Goal: Information Seeking & Learning: Find contact information

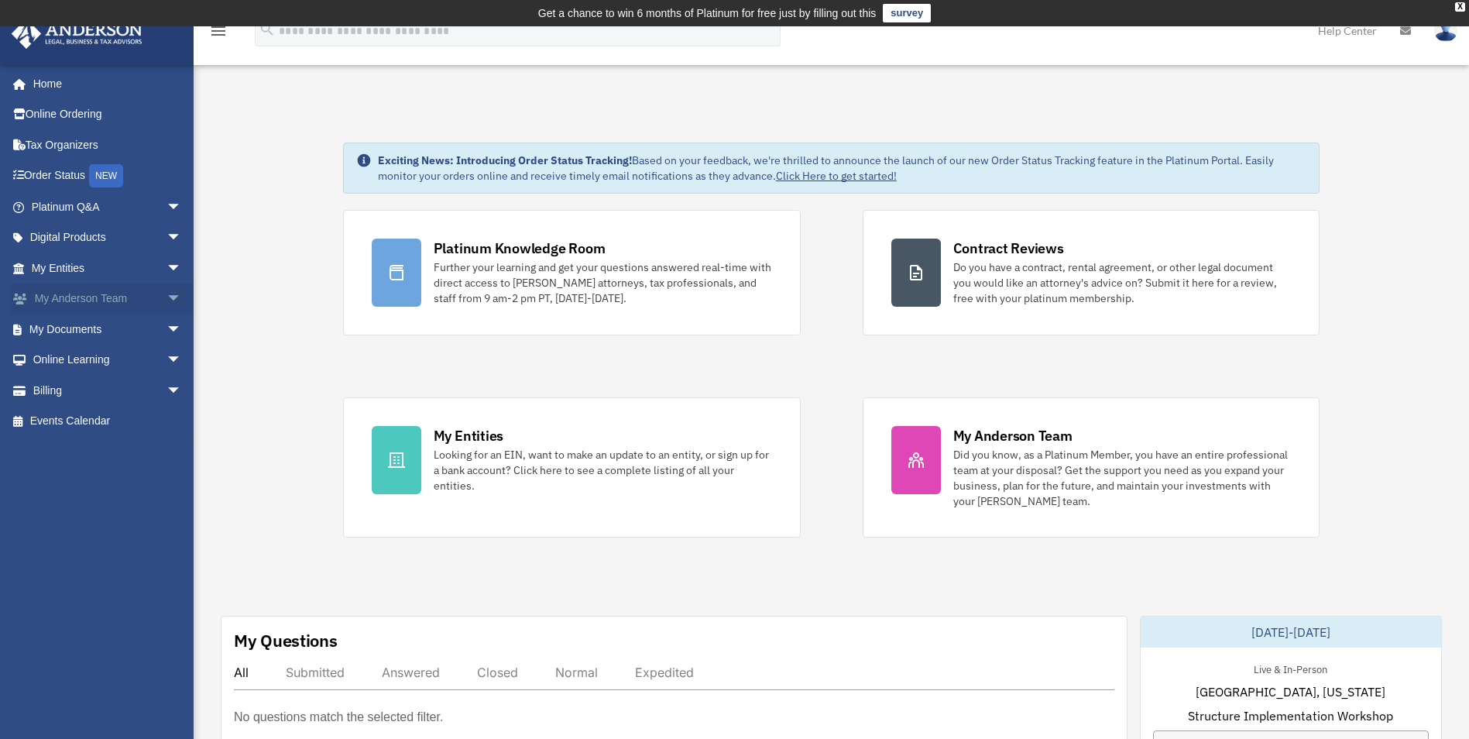
click at [169, 297] on span "arrow_drop_down" at bounding box center [182, 299] width 31 height 32
click at [118, 333] on link "My Anderson Team" at bounding box center [114, 329] width 184 height 31
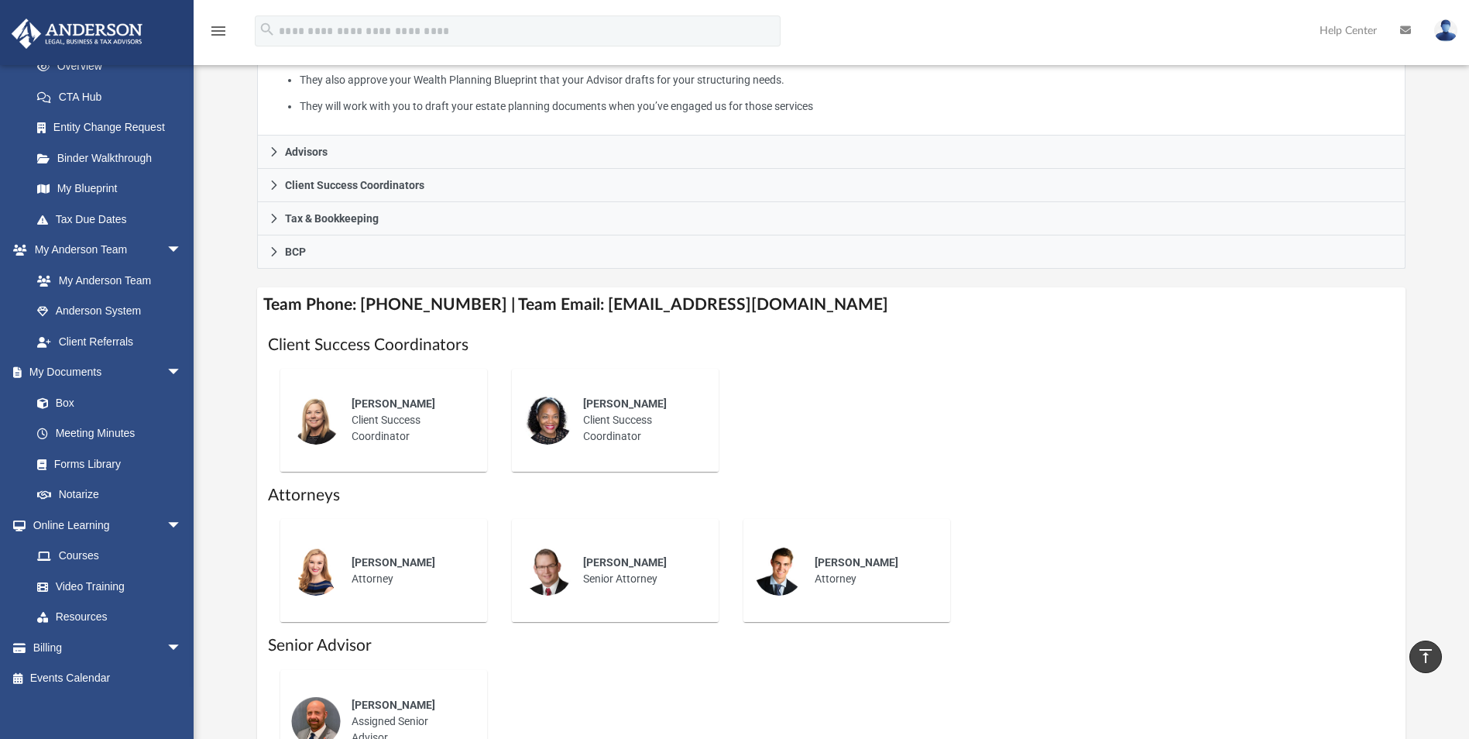
scroll to position [465, 0]
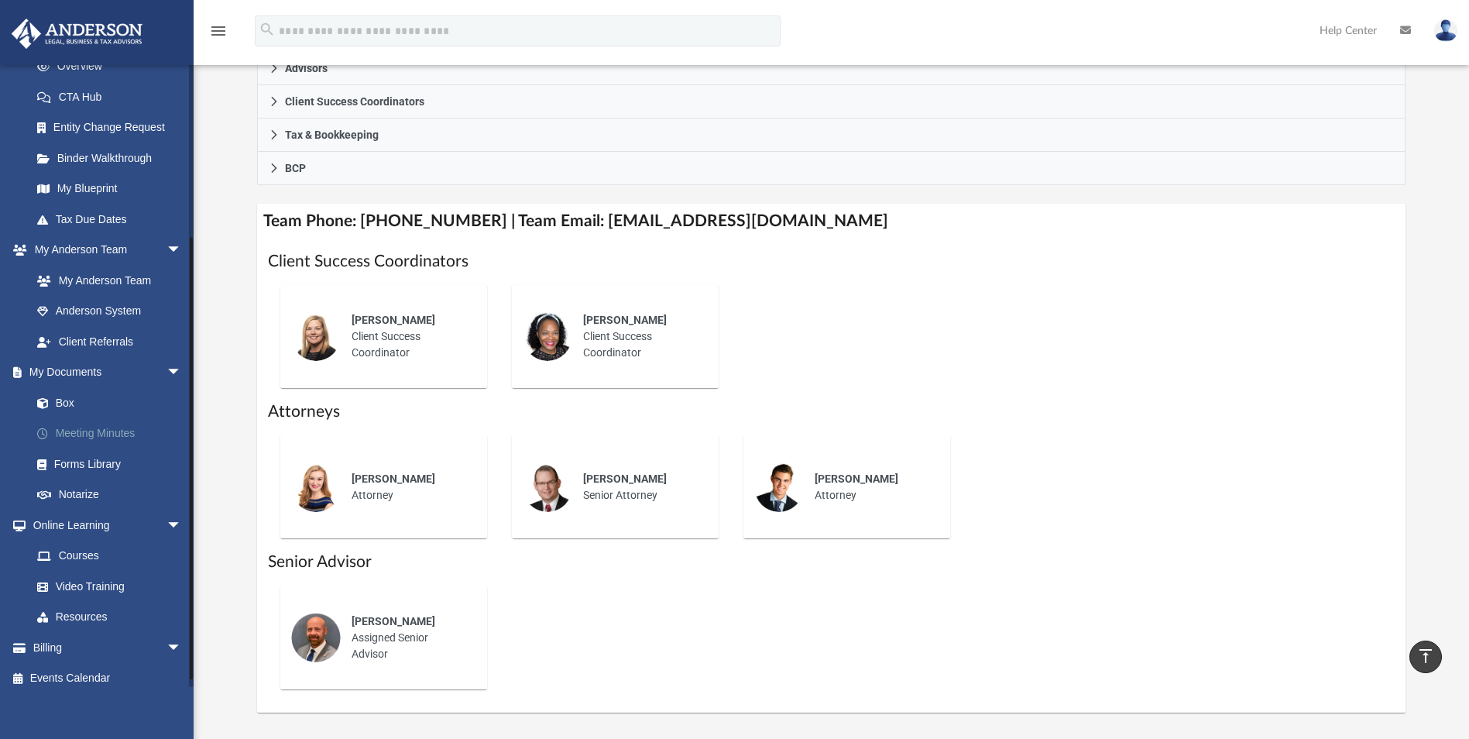
click at [87, 441] on link "Meeting Minutes" at bounding box center [114, 433] width 184 height 31
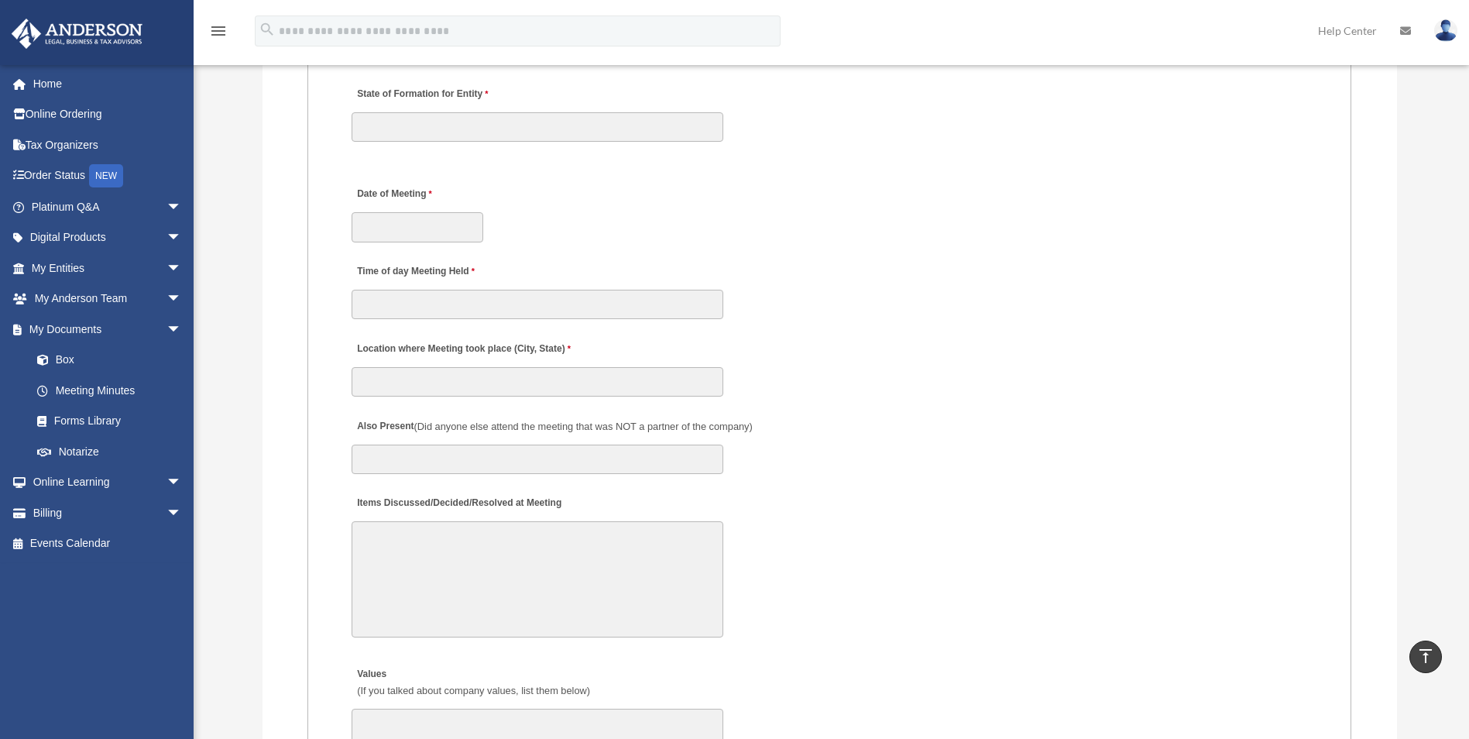
scroll to position [2097, 0]
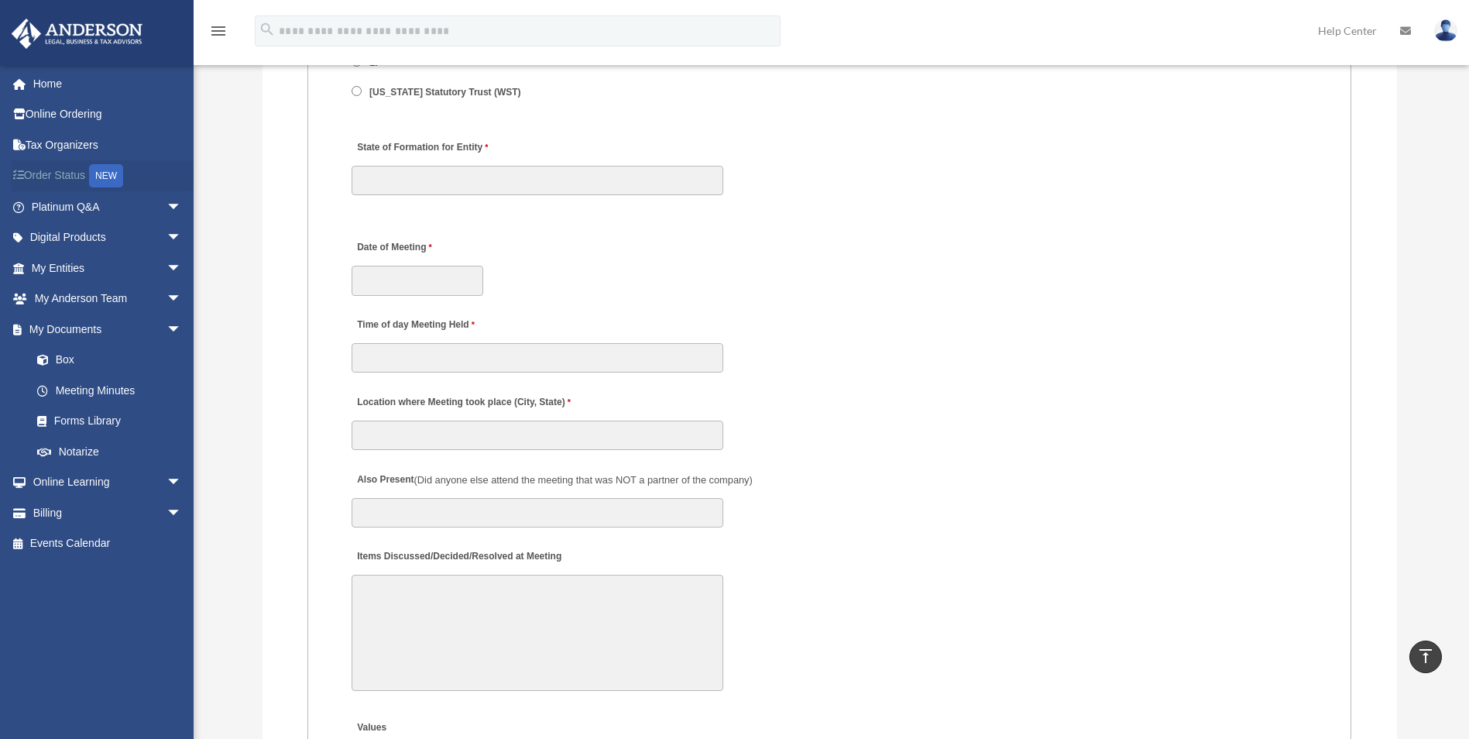
click at [46, 174] on link "Order Status NEW" at bounding box center [108, 176] width 194 height 32
click at [63, 176] on link "Order Status NEW" at bounding box center [108, 176] width 194 height 32
click at [57, 175] on link "Order Status NEW" at bounding box center [108, 176] width 194 height 32
click at [120, 145] on link "Tax Organizers" at bounding box center [108, 144] width 194 height 31
click at [110, 116] on link "Online Ordering" at bounding box center [108, 114] width 194 height 31
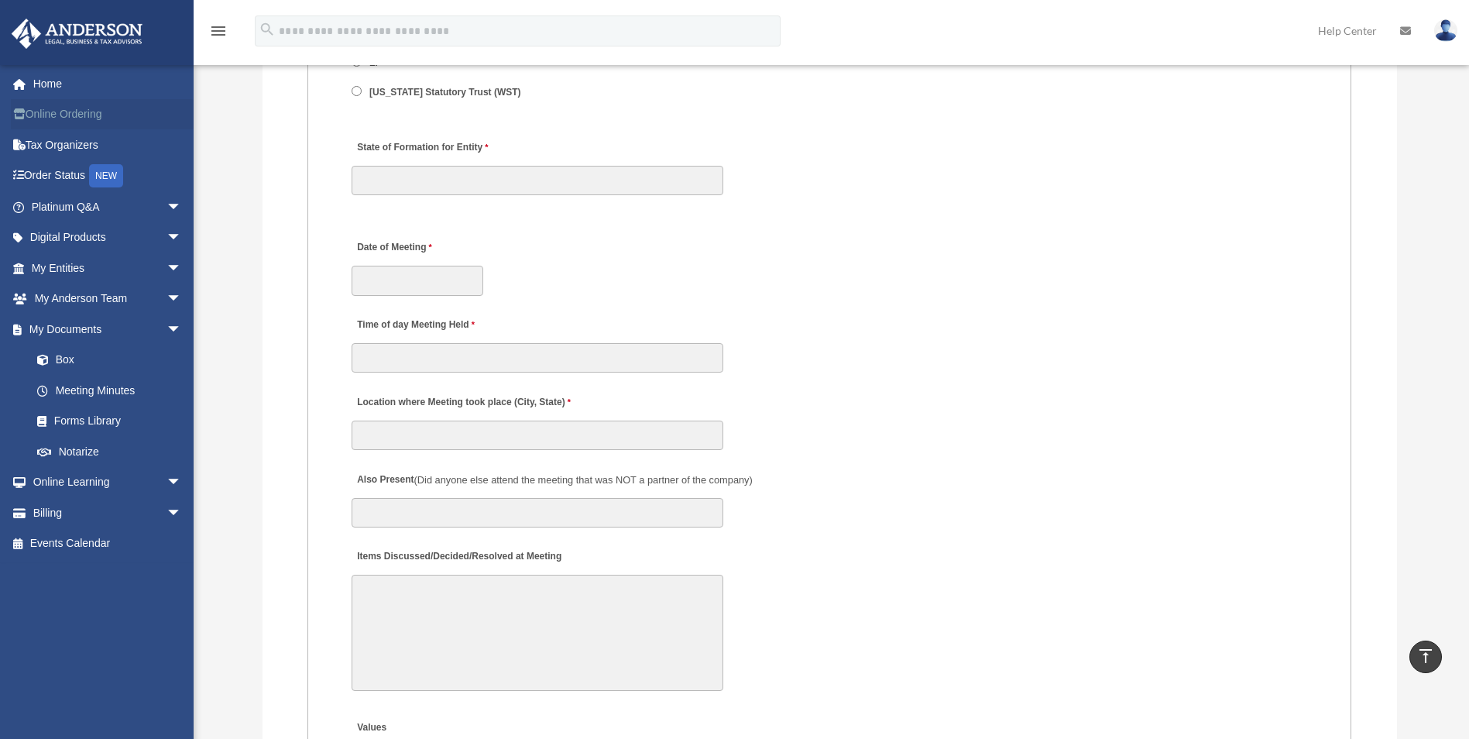
click at [111, 117] on link "Online Ordering" at bounding box center [108, 114] width 194 height 31
click at [113, 112] on link "Online Ordering" at bounding box center [108, 114] width 194 height 31
click at [124, 115] on link "Online Ordering" at bounding box center [108, 114] width 194 height 31
click at [129, 115] on link "Online Ordering" at bounding box center [108, 114] width 194 height 31
click at [48, 121] on link "Online Ordering" at bounding box center [108, 114] width 194 height 31
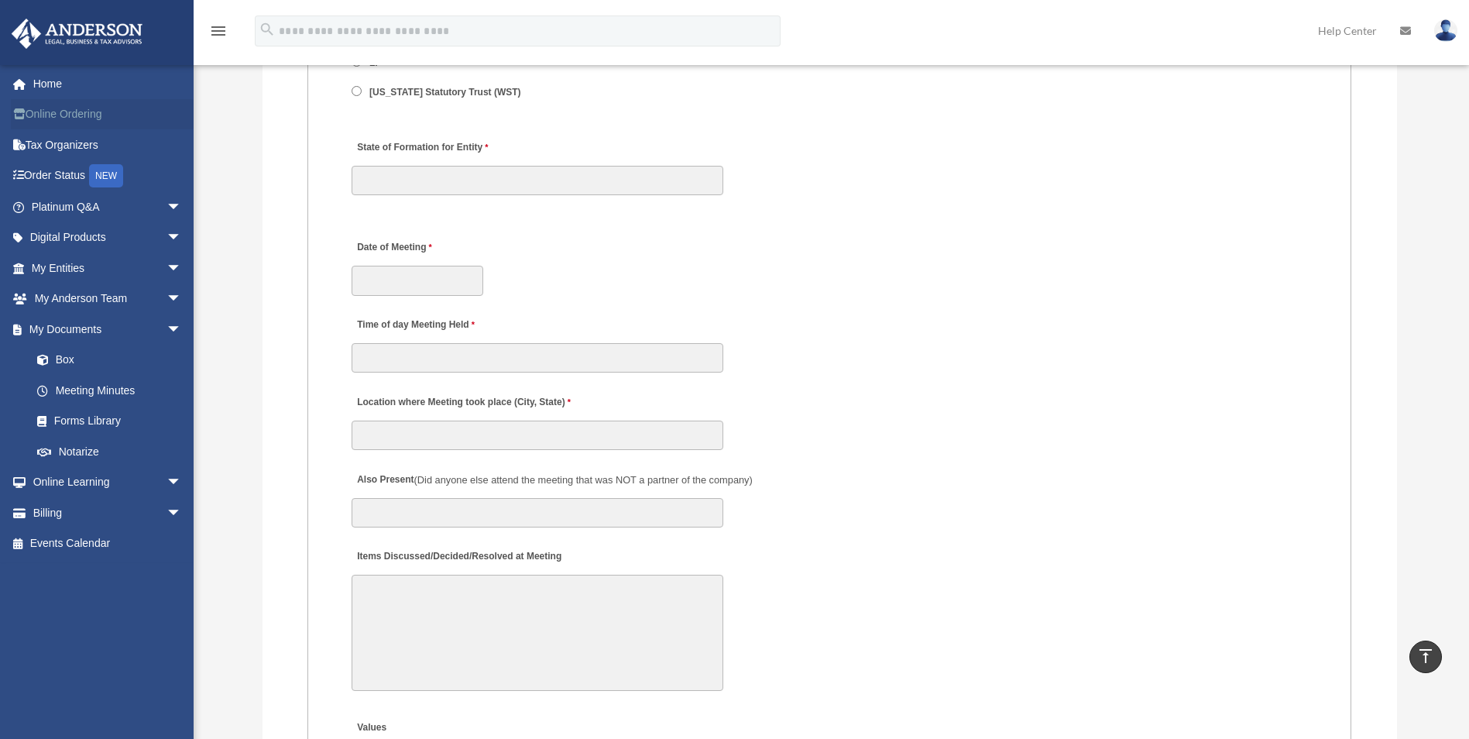
click at [48, 123] on link "Online Ordering" at bounding box center [108, 114] width 194 height 31
click at [48, 128] on link "Online Ordering" at bounding box center [108, 114] width 194 height 31
click at [52, 128] on link "Online Ordering" at bounding box center [108, 114] width 194 height 31
click at [53, 129] on link "Tax Organizers" at bounding box center [108, 144] width 194 height 31
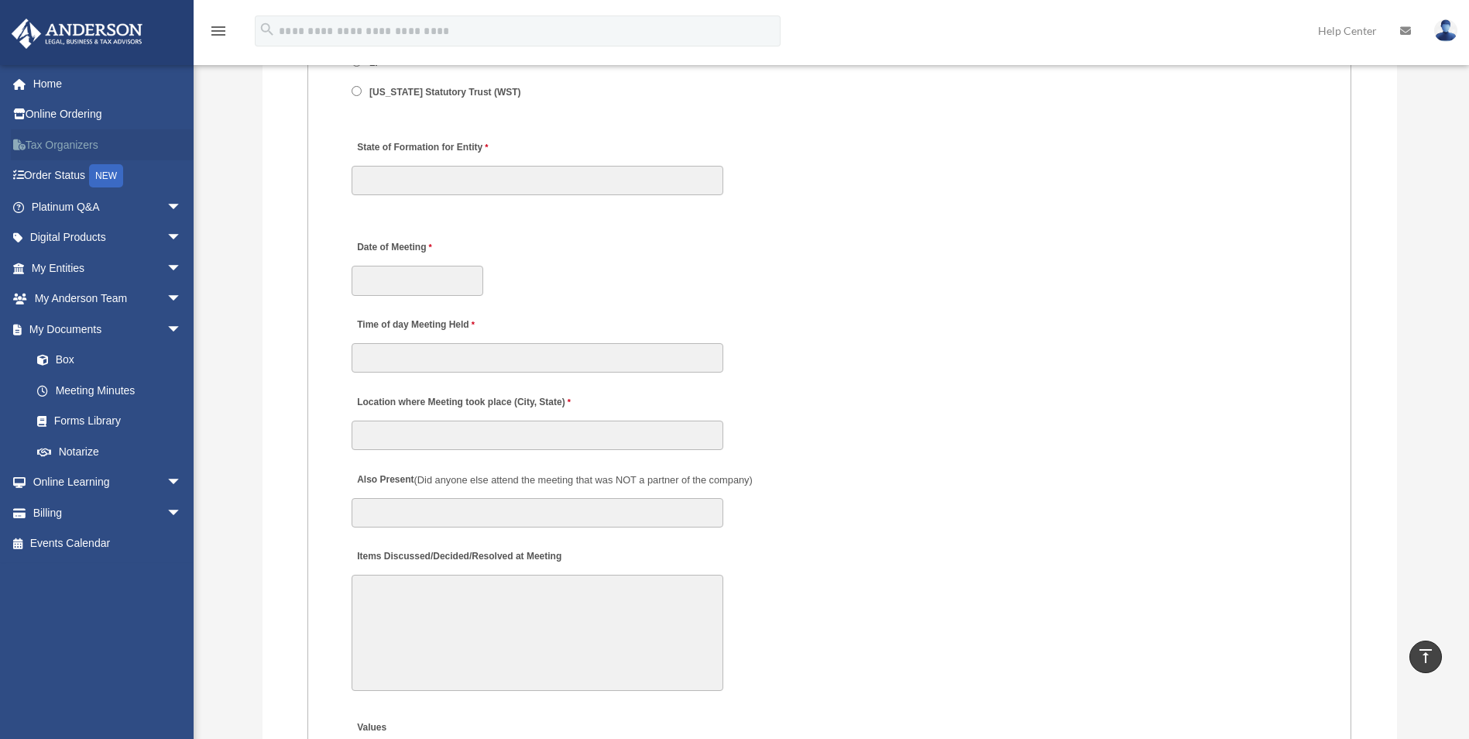
click at [56, 143] on link "Tax Organizers" at bounding box center [108, 144] width 194 height 31
click at [56, 151] on link "Tax Organizers" at bounding box center [108, 144] width 194 height 31
click at [58, 151] on link "Tax Organizers" at bounding box center [108, 144] width 194 height 31
click at [62, 151] on link "Tax Organizers" at bounding box center [108, 144] width 194 height 31
click at [64, 151] on link "Tax Organizers" at bounding box center [108, 144] width 194 height 31
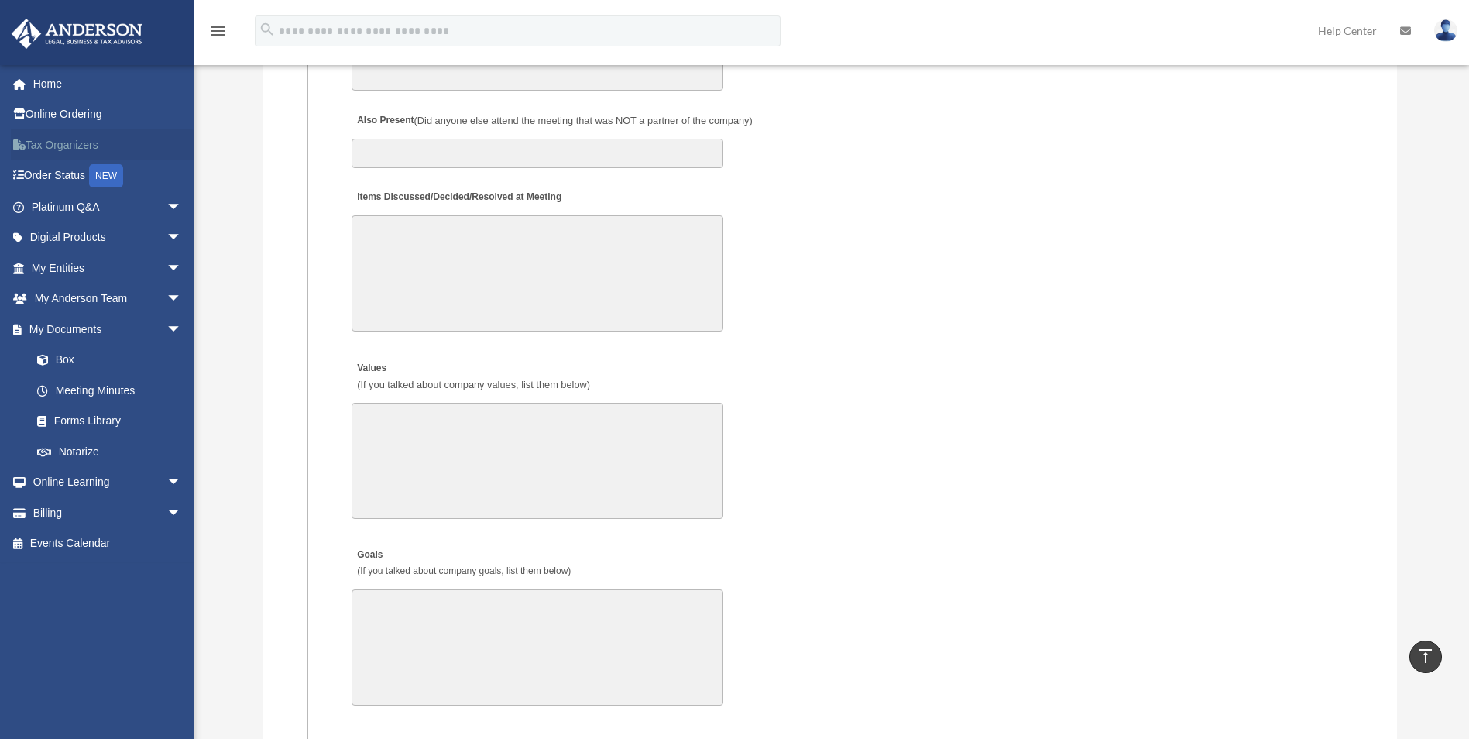
scroll to position [2484, 0]
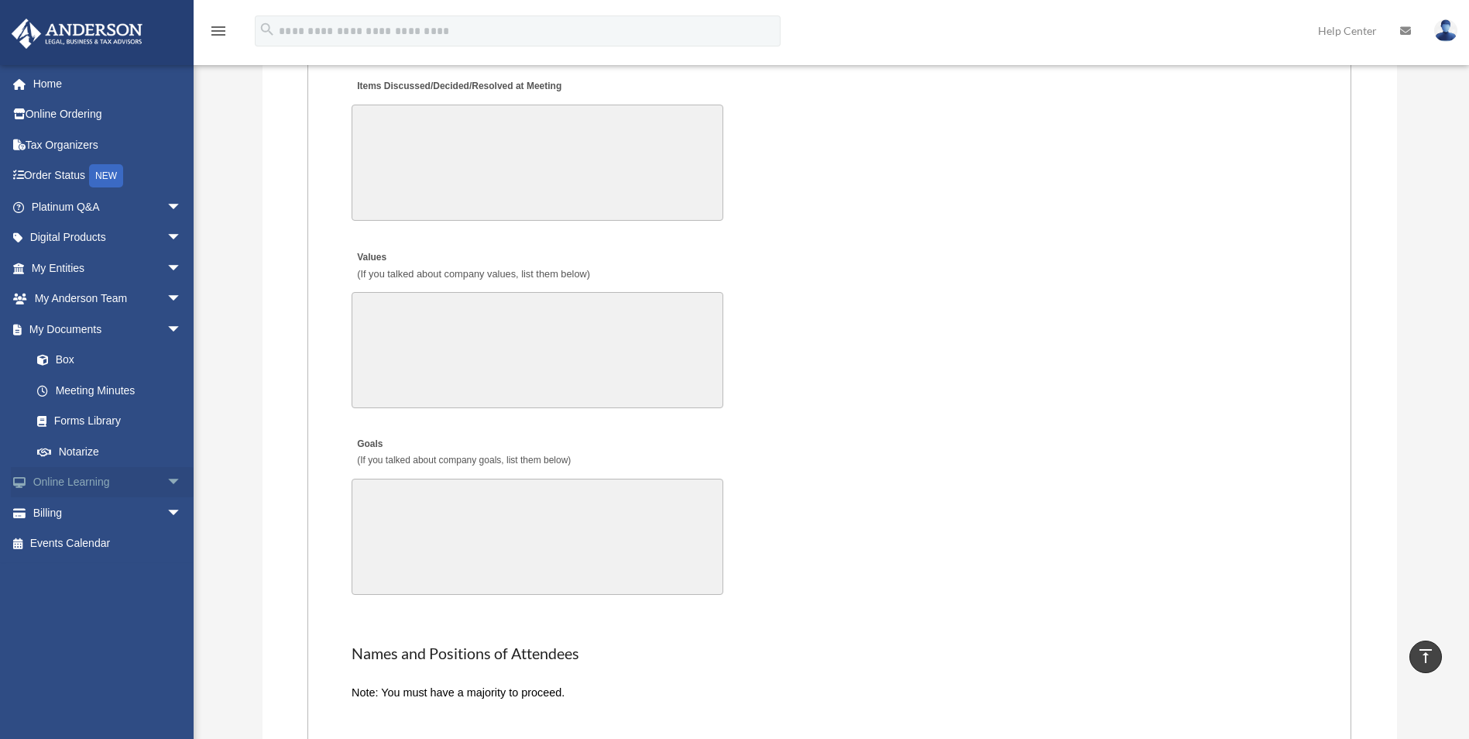
scroll to position [2576, 0]
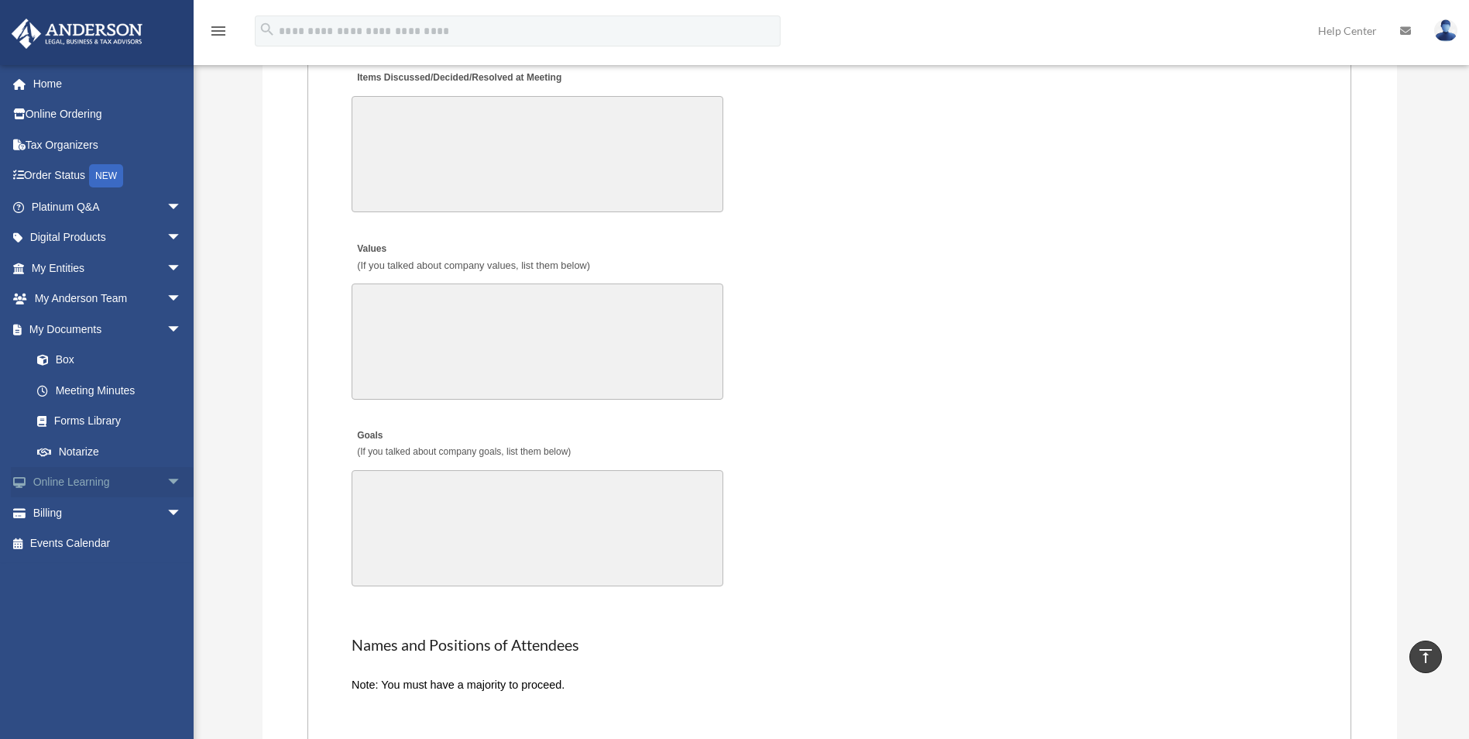
click at [121, 486] on link "Online Learning arrow_drop_down" at bounding box center [108, 482] width 194 height 31
click at [167, 479] on span "arrow_drop_down" at bounding box center [182, 483] width 31 height 32
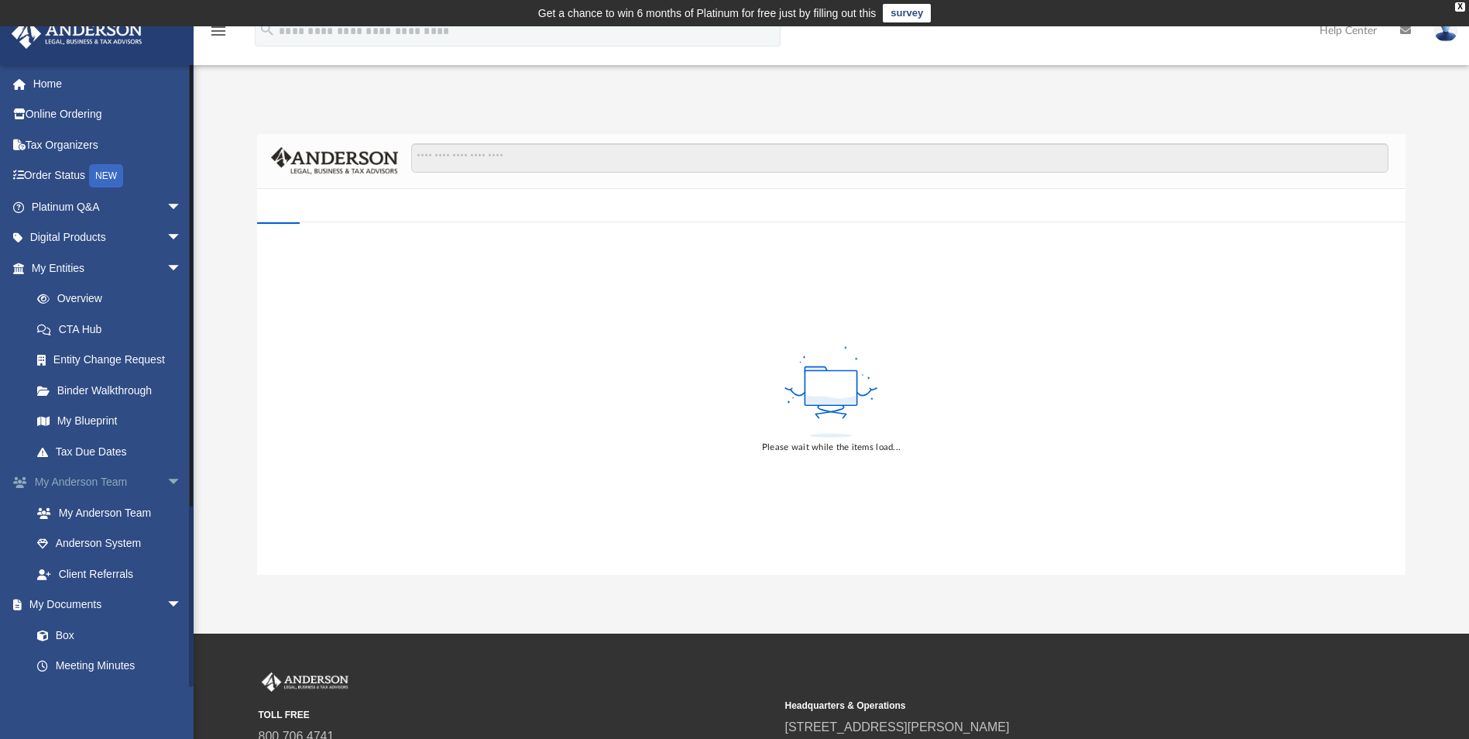
click at [167, 486] on span "arrow_drop_down" at bounding box center [182, 483] width 31 height 32
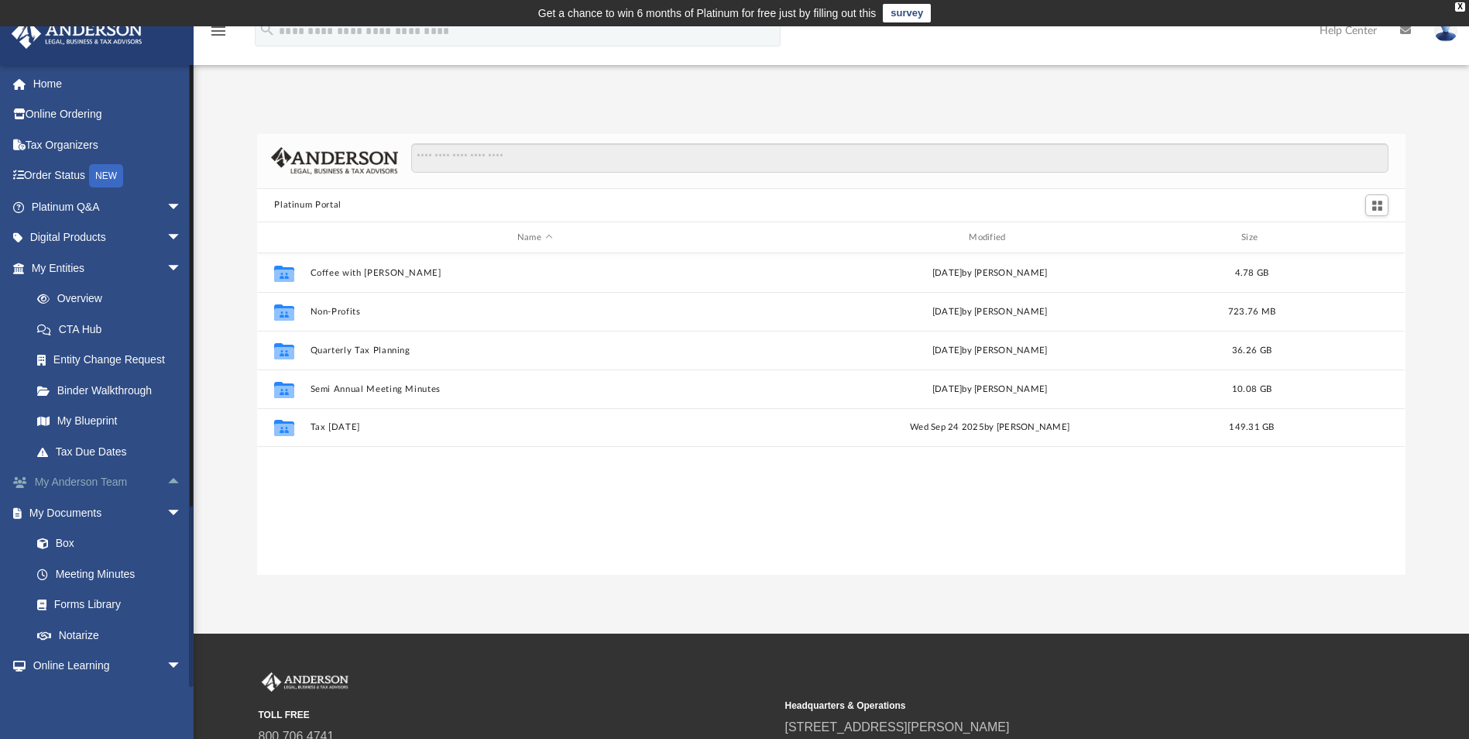
scroll to position [341, 1137]
click at [176, 505] on span "arrow_drop_down" at bounding box center [182, 513] width 31 height 32
click at [167, 530] on span "arrow_drop_down" at bounding box center [182, 544] width 31 height 32
click at [167, 475] on span "arrow_drop_up" at bounding box center [182, 483] width 31 height 32
click at [154, 589] on link "My Documents arrow_drop_up" at bounding box center [108, 604] width 194 height 31
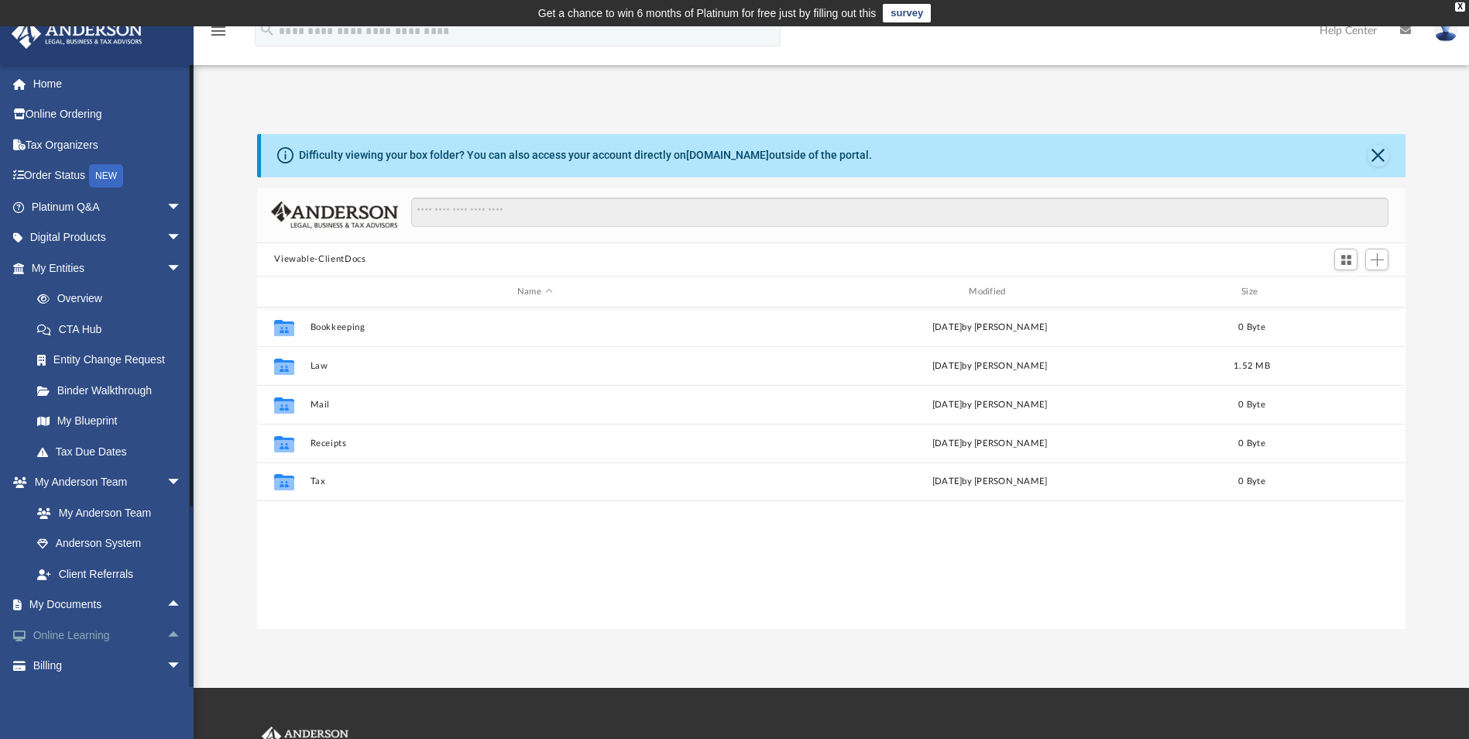
scroll to position [341, 1137]
click at [167, 630] on span "arrow_drop_up" at bounding box center [182, 636] width 31 height 32
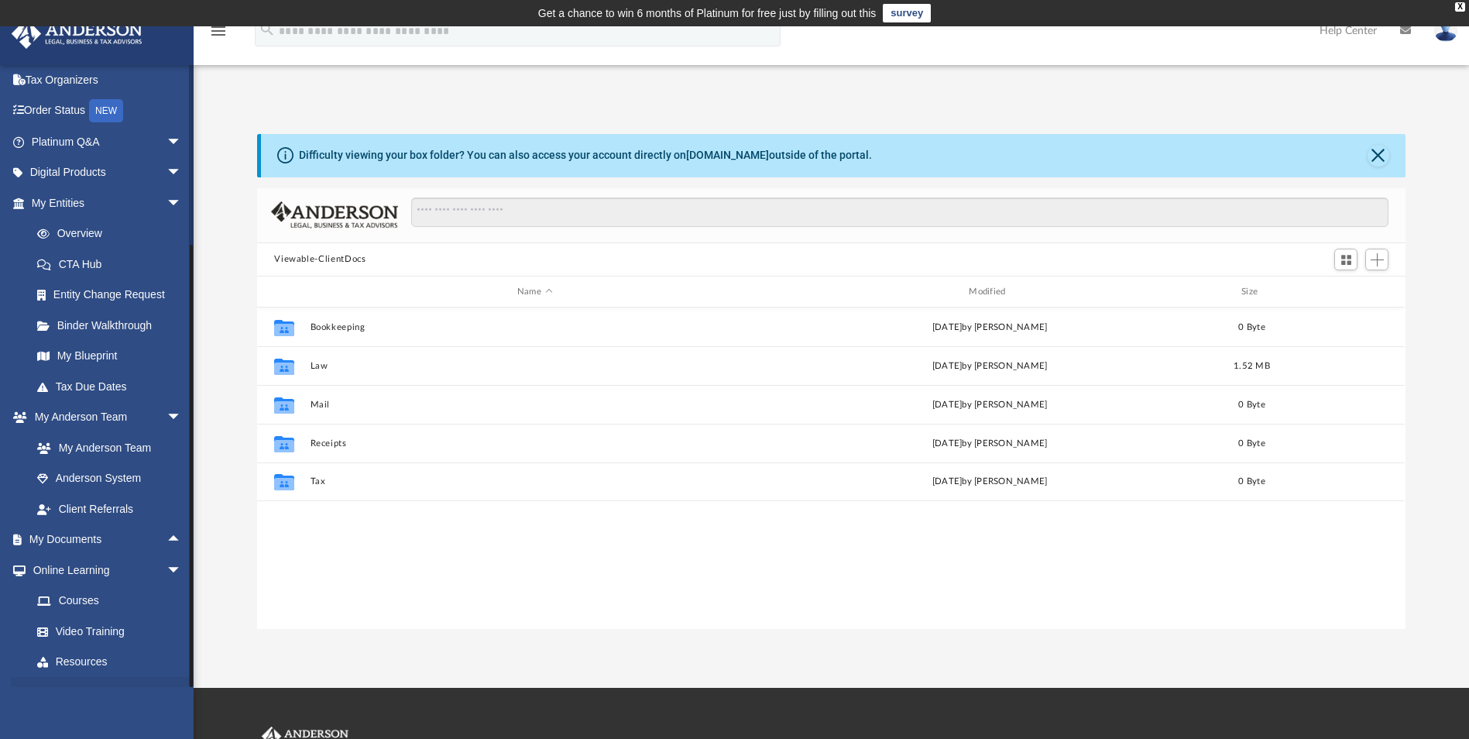
scroll to position [120, 0]
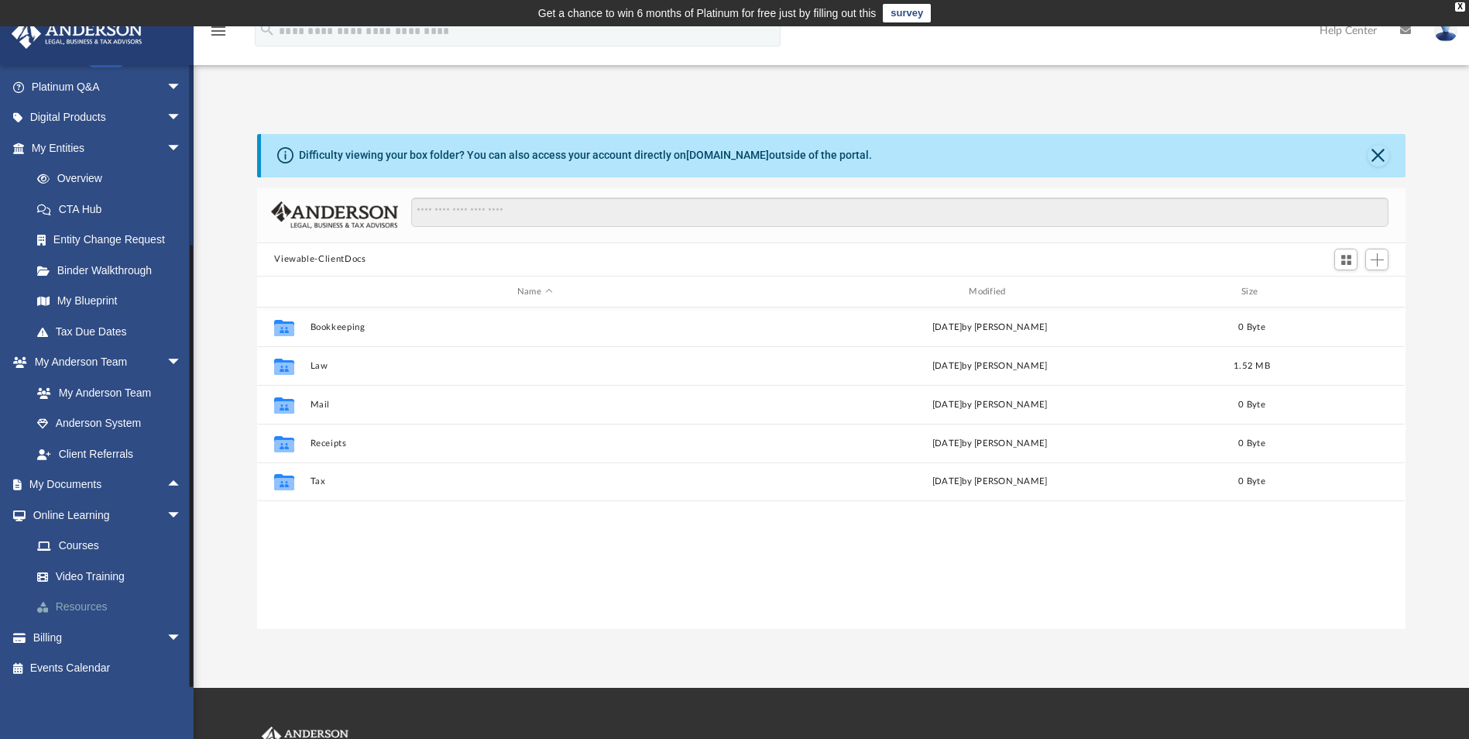
click at [91, 603] on link "Resources" at bounding box center [114, 607] width 184 height 31
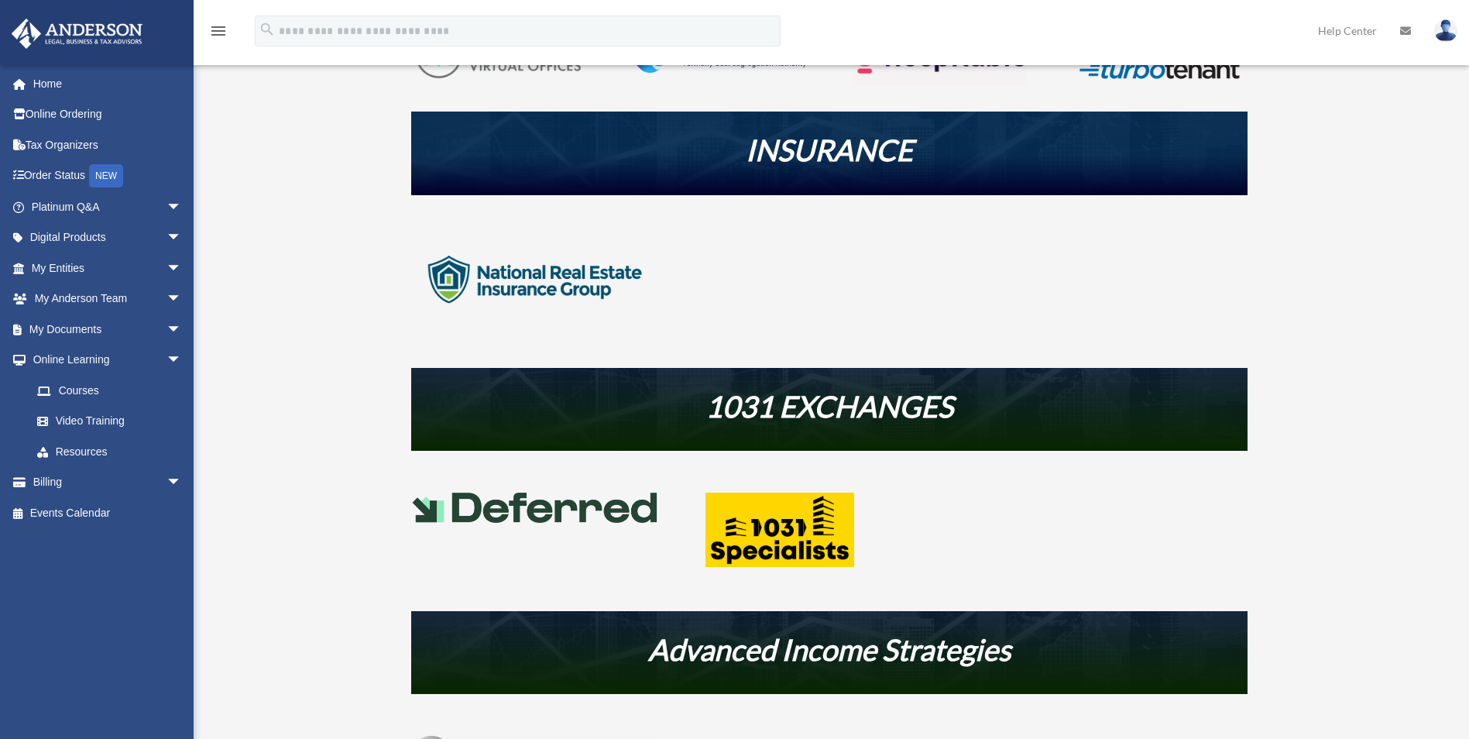
scroll to position [568, 0]
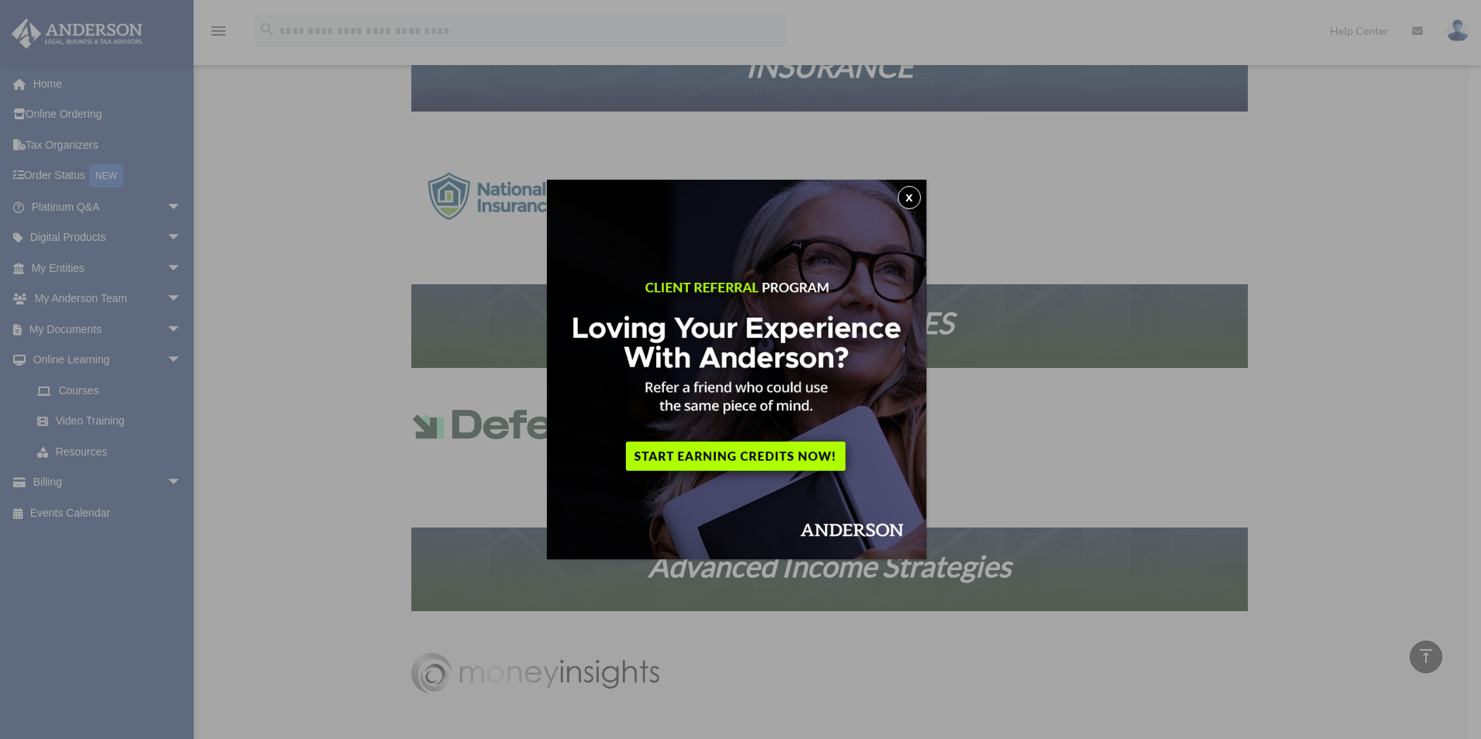
click at [912, 191] on button "x" at bounding box center [909, 197] width 23 height 23
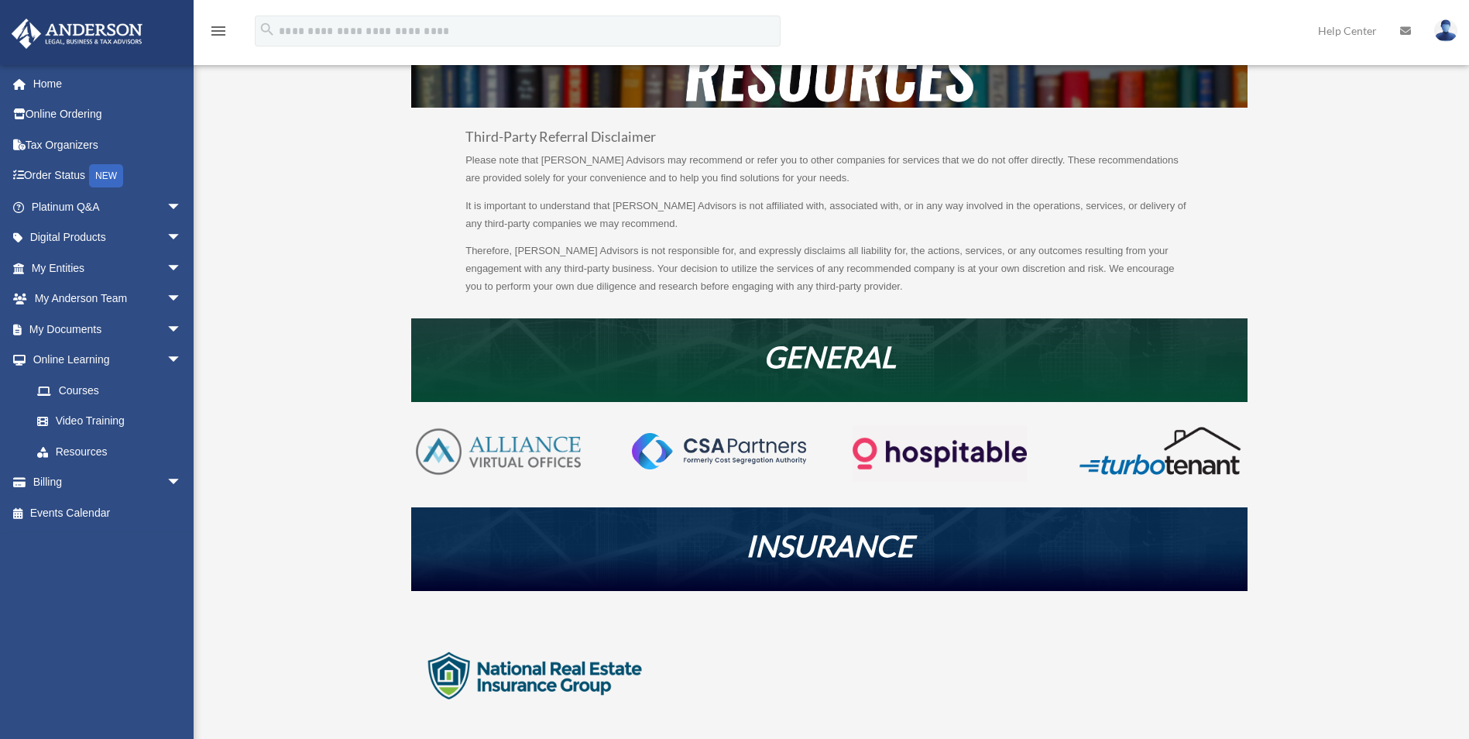
scroll to position [0, 0]
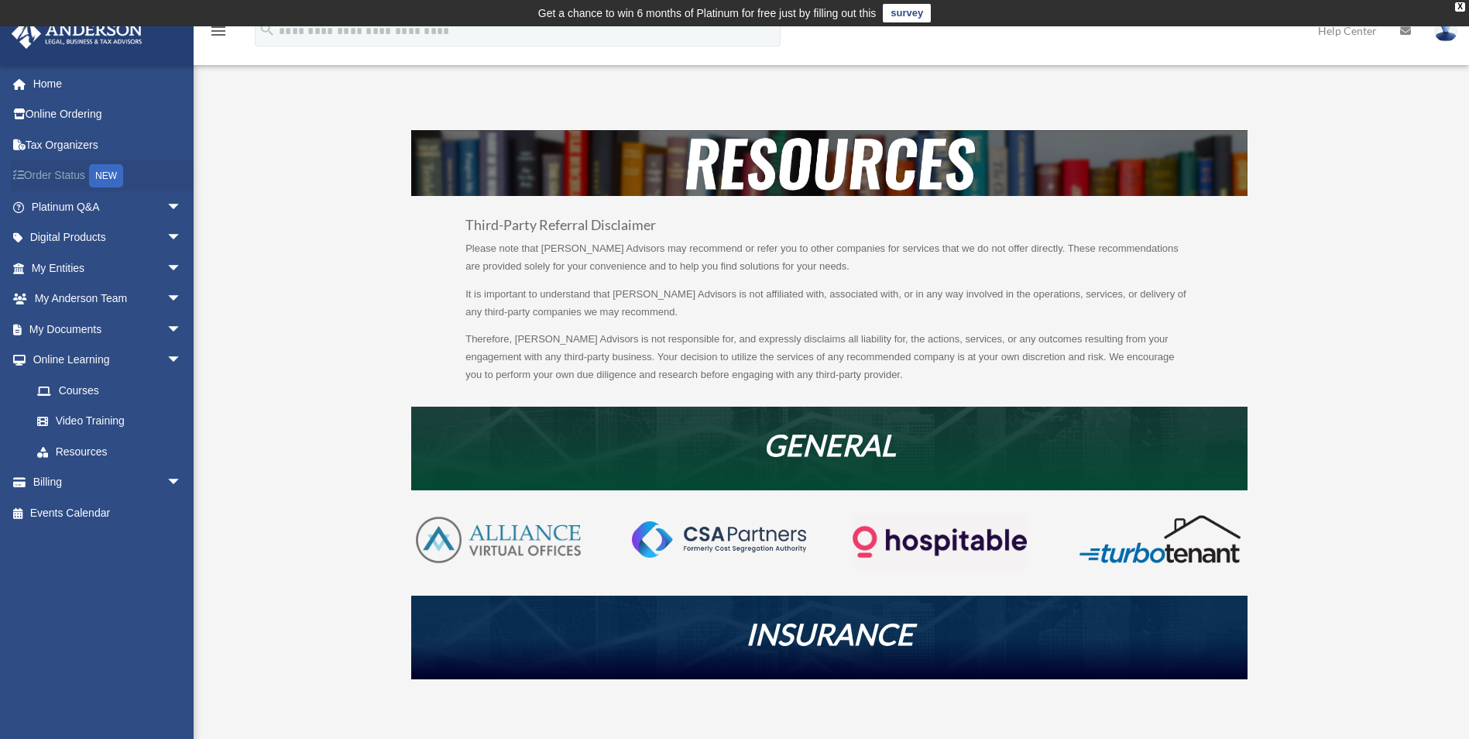
click at [161, 165] on link "Order Status NEW" at bounding box center [108, 176] width 194 height 32
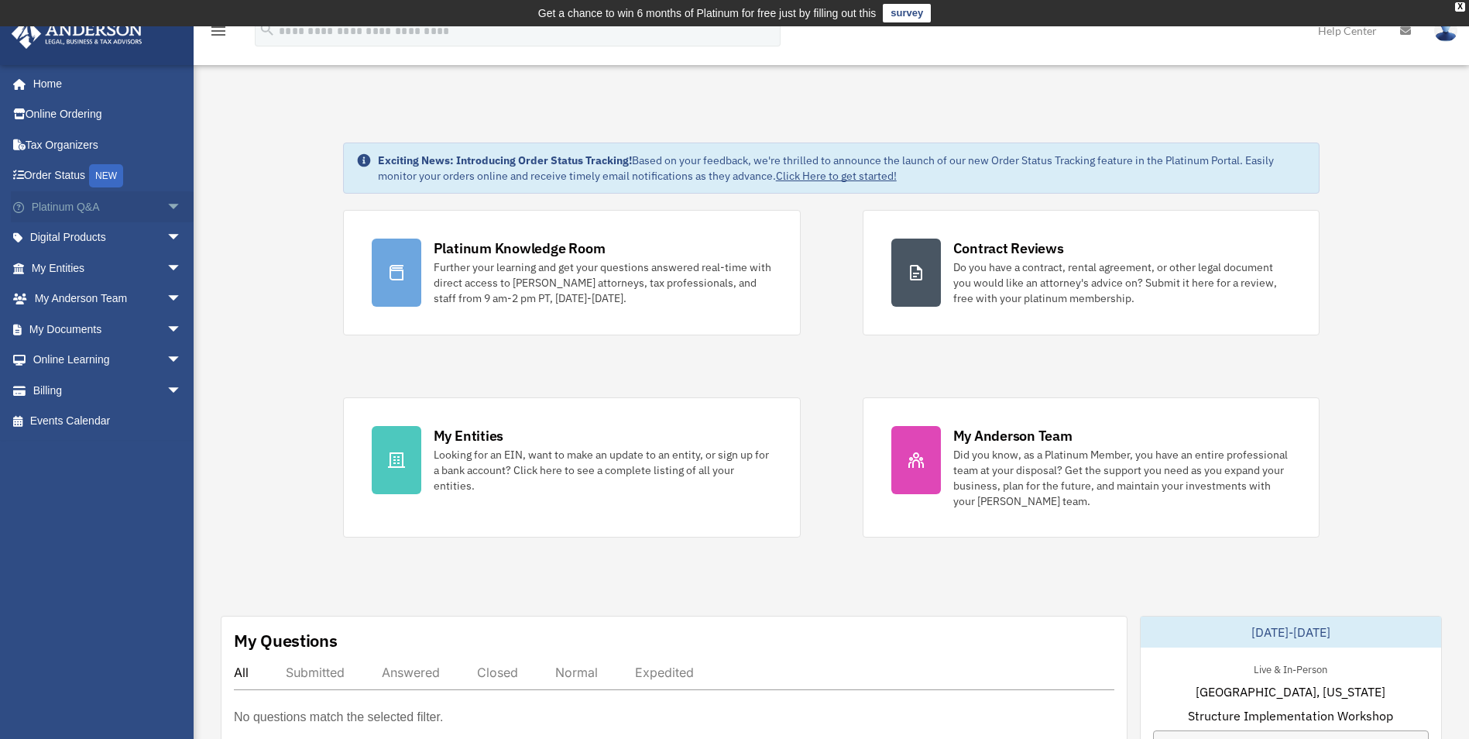
click at [167, 205] on span "arrow_drop_down" at bounding box center [182, 207] width 31 height 32
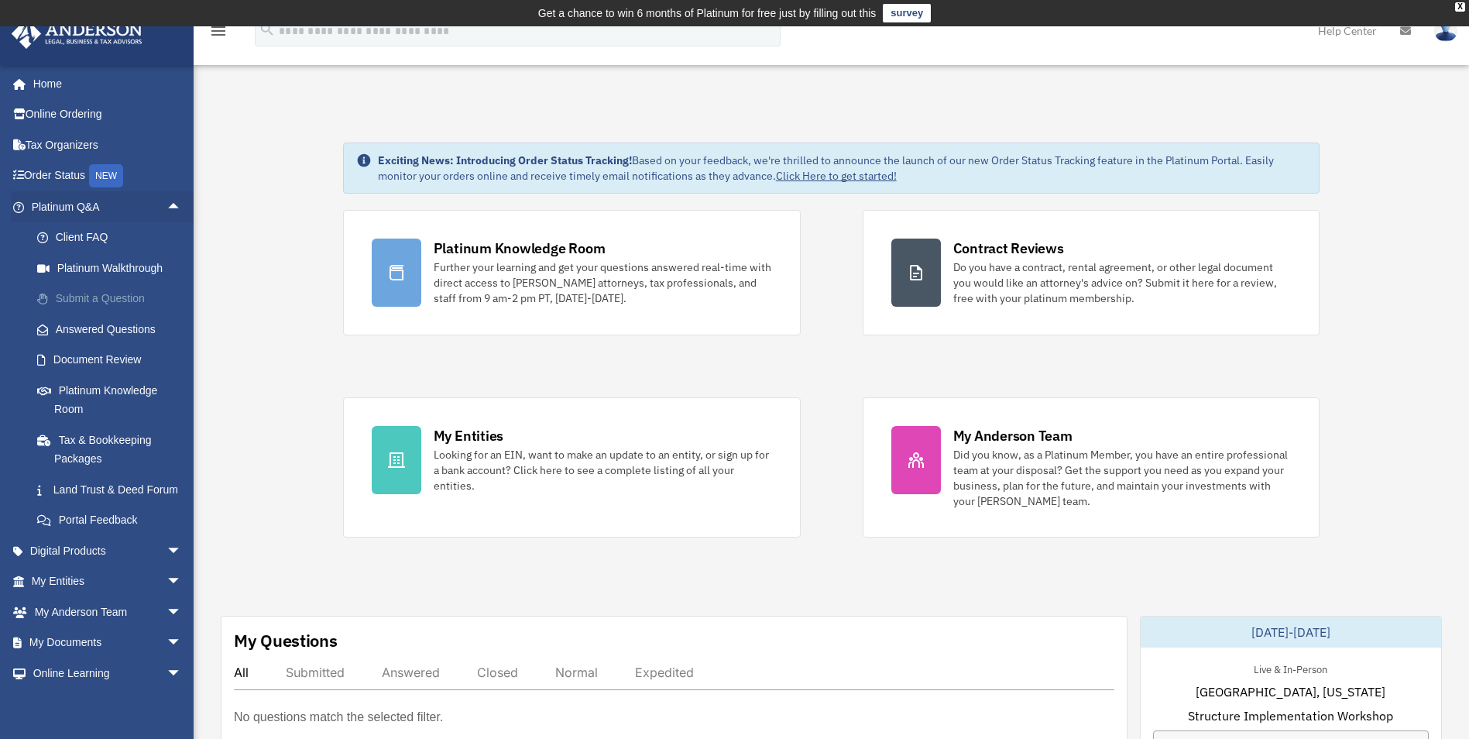
click at [121, 301] on link "Submit a Question" at bounding box center [114, 298] width 184 height 31
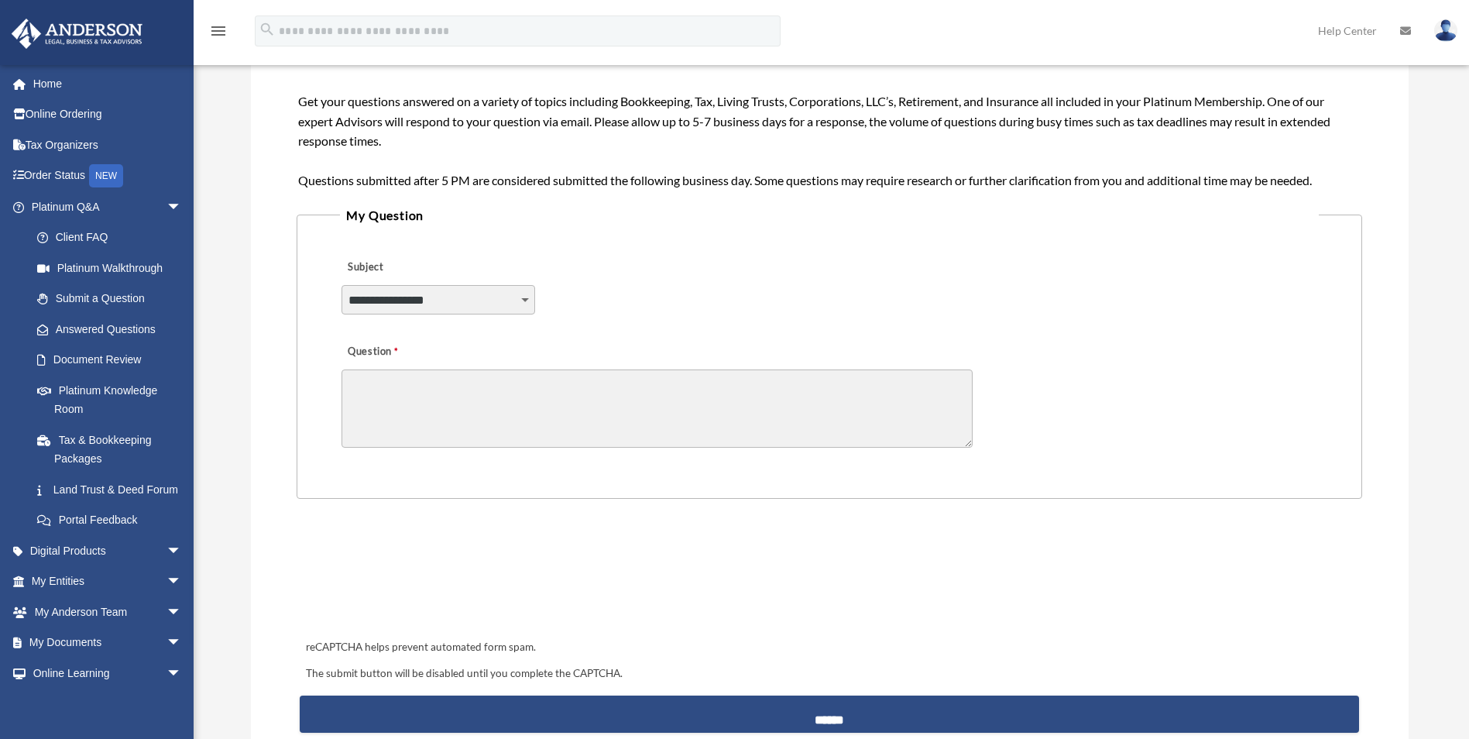
scroll to position [259, 0]
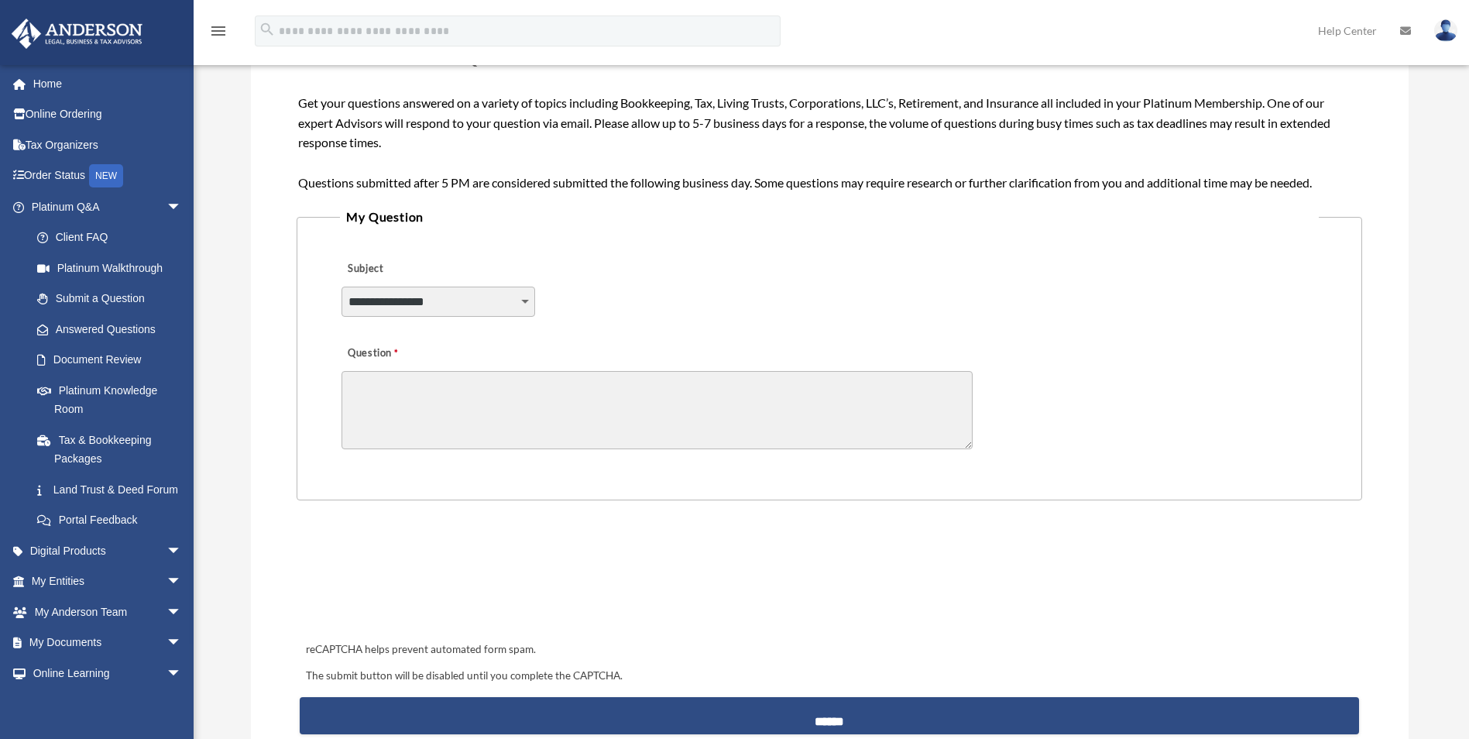
click at [421, 302] on select "**********" at bounding box center [439, 301] width 194 height 29
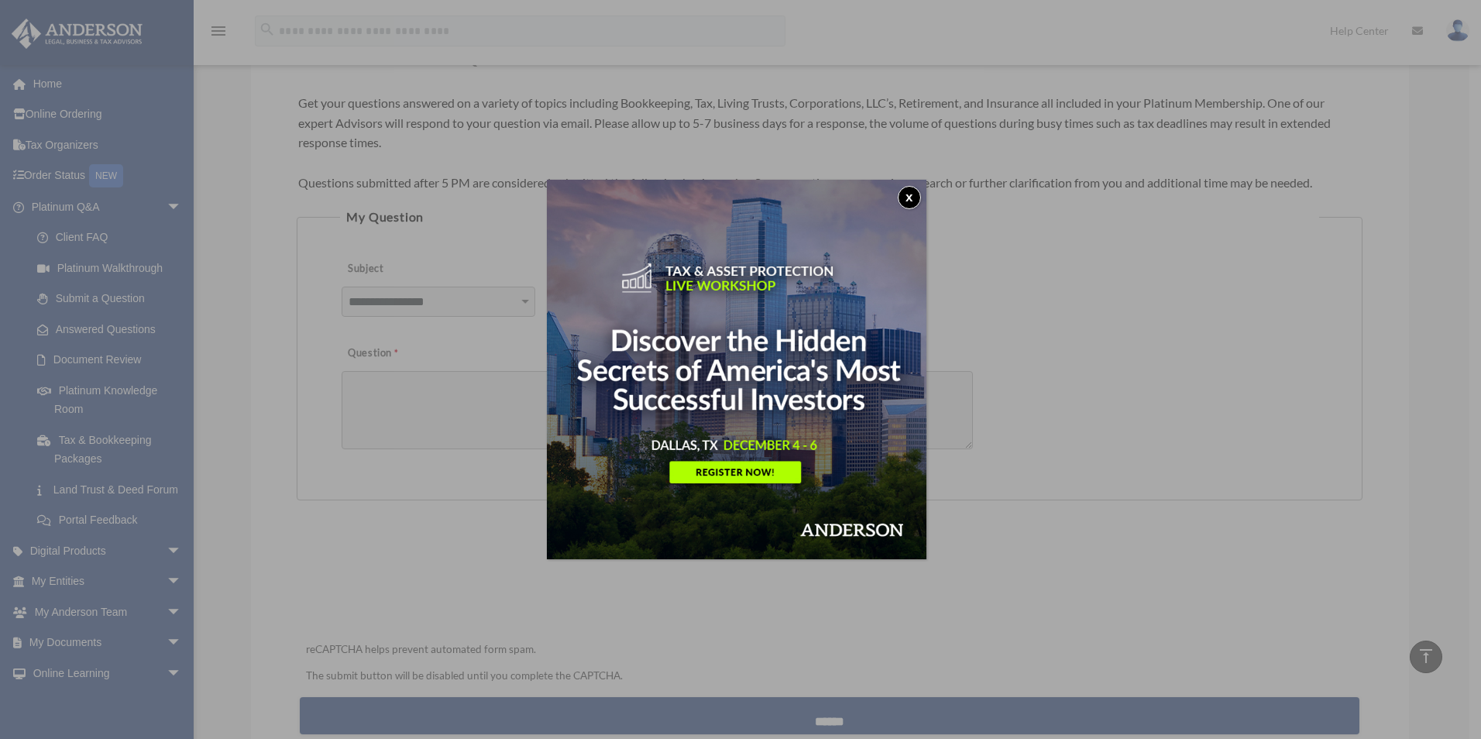
click at [924, 188] on img at bounding box center [736, 369] width 379 height 379
click at [914, 195] on button "x" at bounding box center [909, 197] width 23 height 23
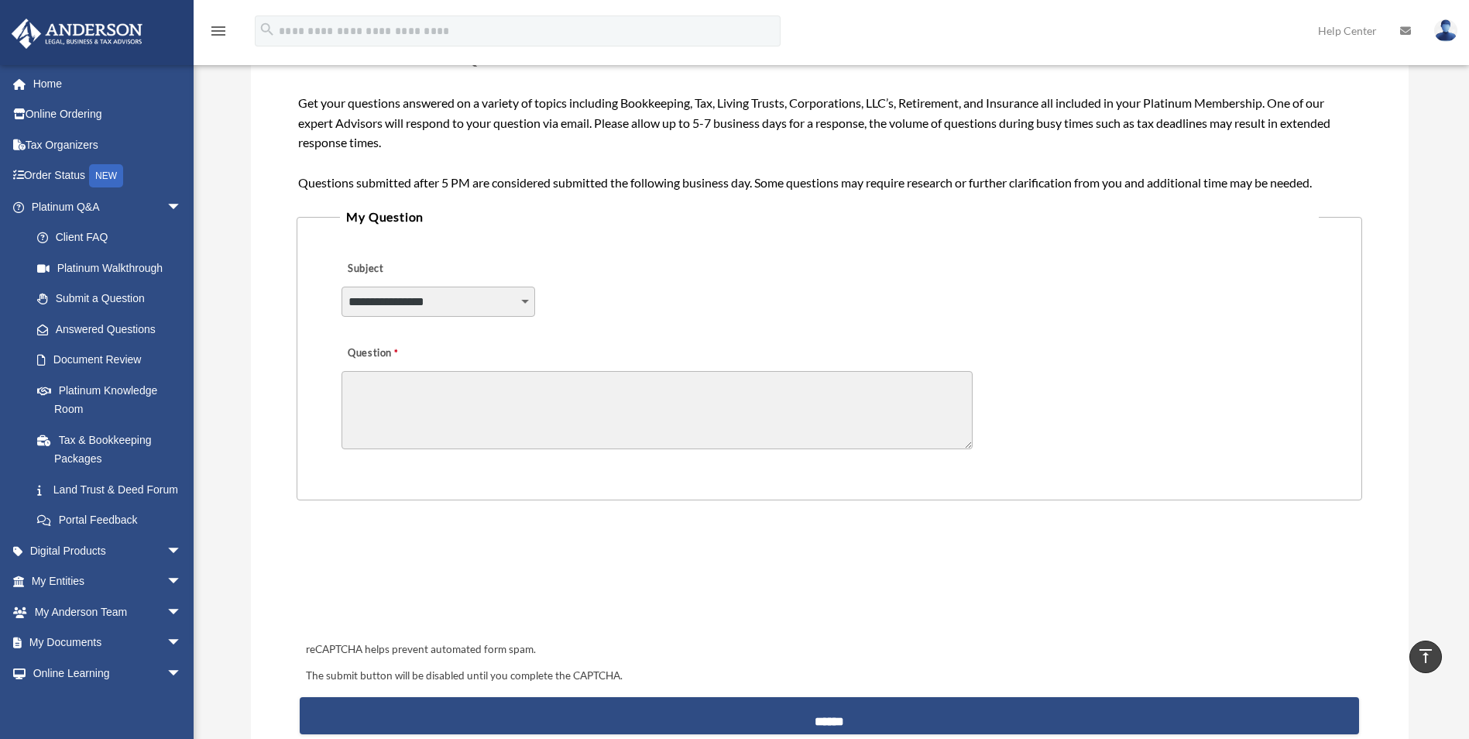
drag, startPoint x: 424, startPoint y: 311, endPoint x: 430, endPoint y: 305, distance: 8.8
click at [430, 305] on select "**********" at bounding box center [439, 301] width 194 height 29
click at [105, 493] on link "Land Trust & Deed Forum" at bounding box center [114, 489] width 184 height 31
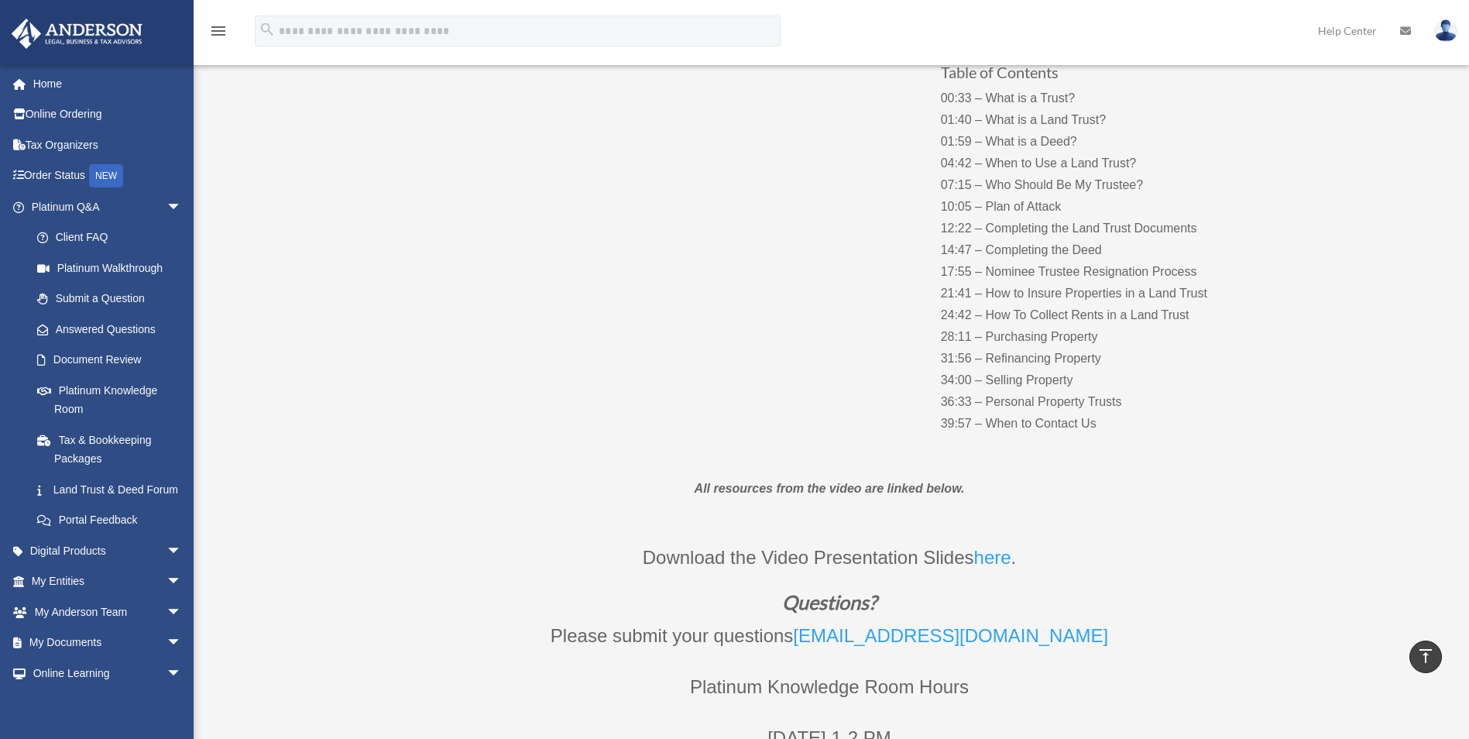
scroll to position [232, 0]
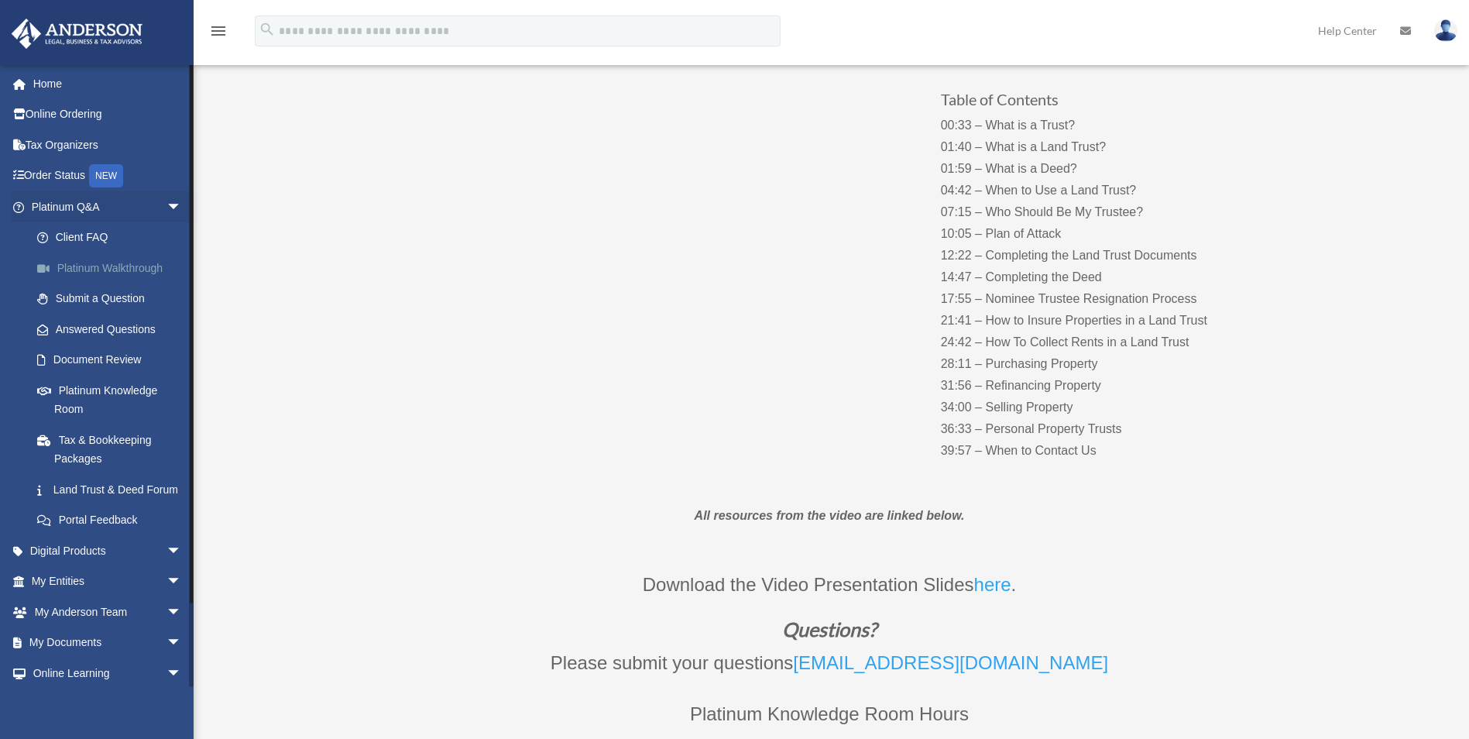
click at [115, 272] on link "Platinum Walkthrough" at bounding box center [114, 267] width 184 height 31
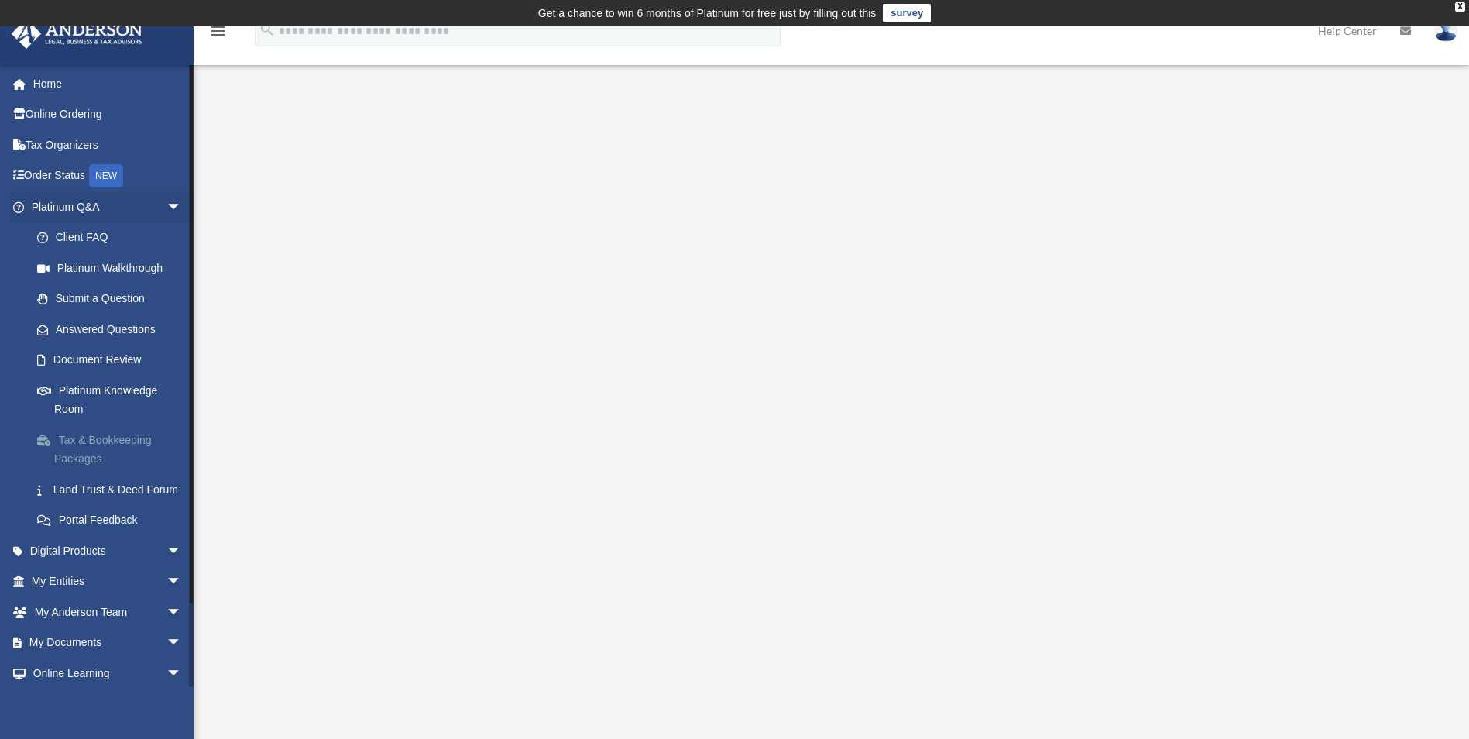
click at [120, 447] on link "Tax & Bookkeeping Packages" at bounding box center [114, 449] width 184 height 50
click at [144, 489] on link "Land Trust & Deed Forum" at bounding box center [114, 489] width 184 height 31
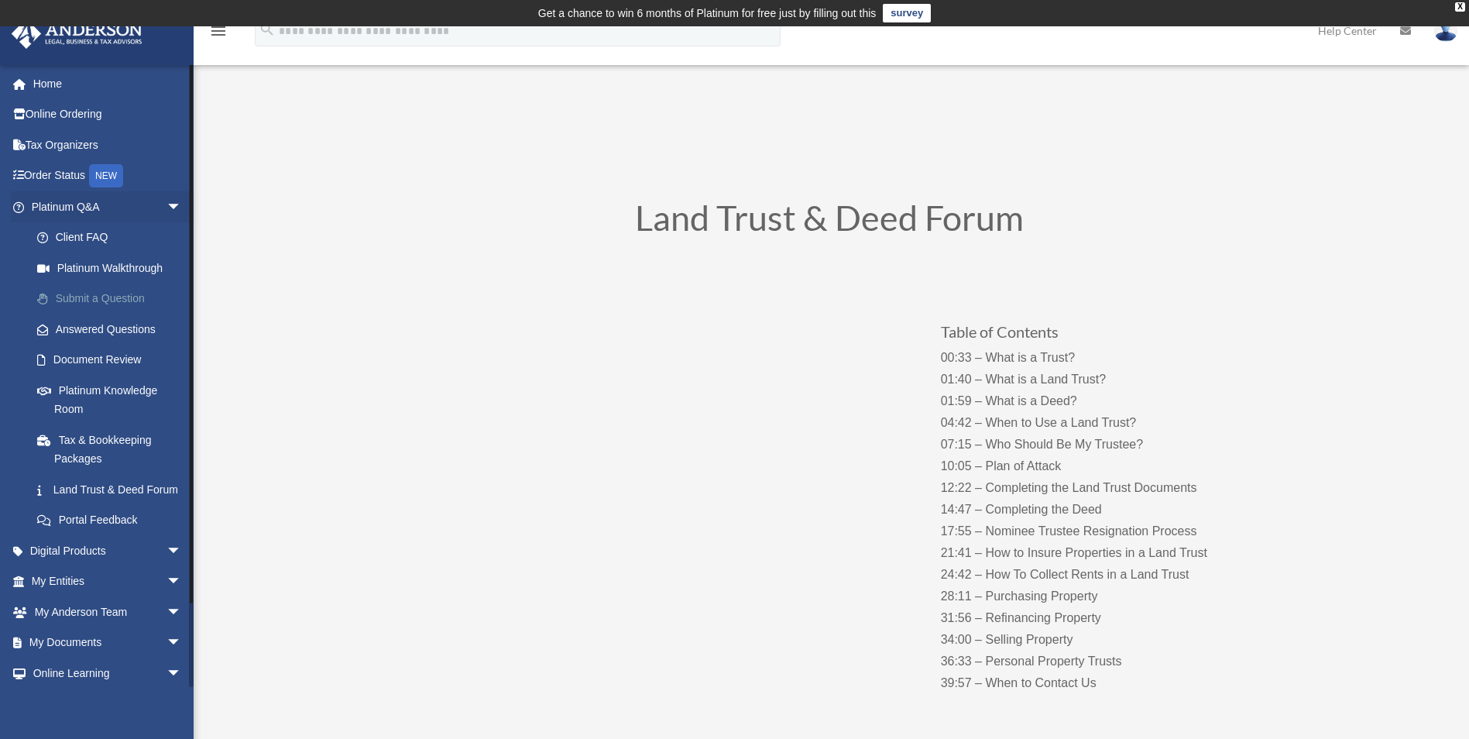
click at [117, 307] on link "Submit a Question" at bounding box center [114, 298] width 184 height 31
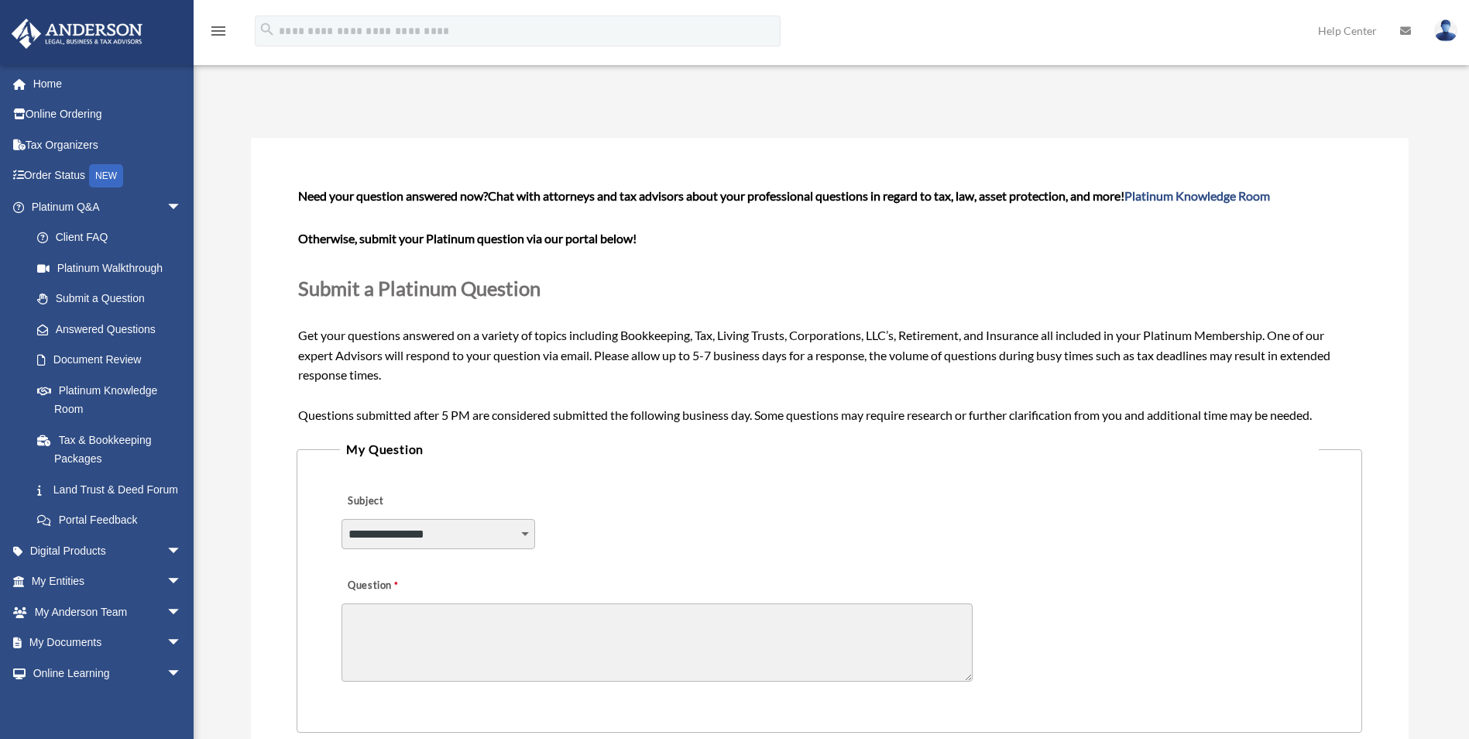
click at [415, 534] on select "**********" at bounding box center [439, 533] width 194 height 29
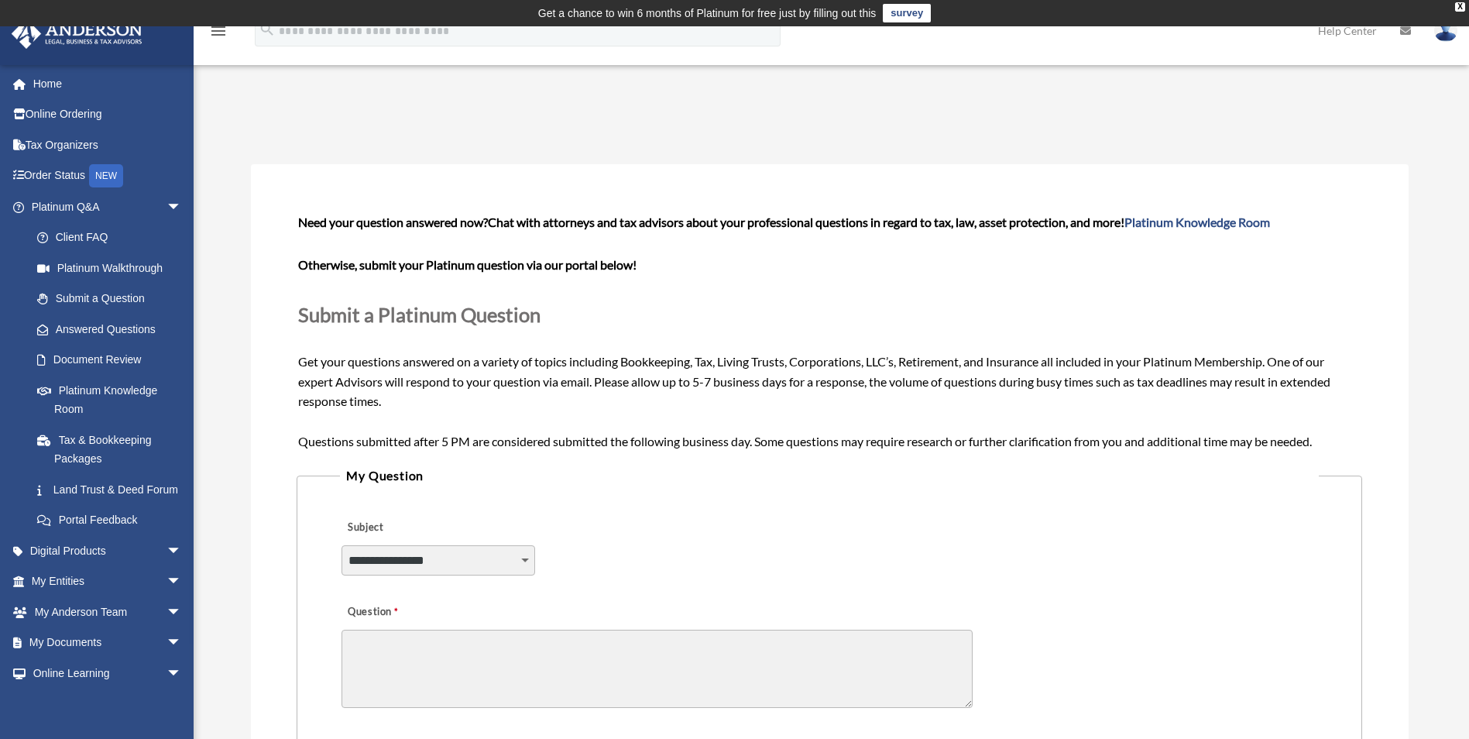
select select "******"
click at [342, 545] on select "**********" at bounding box center [439, 559] width 194 height 29
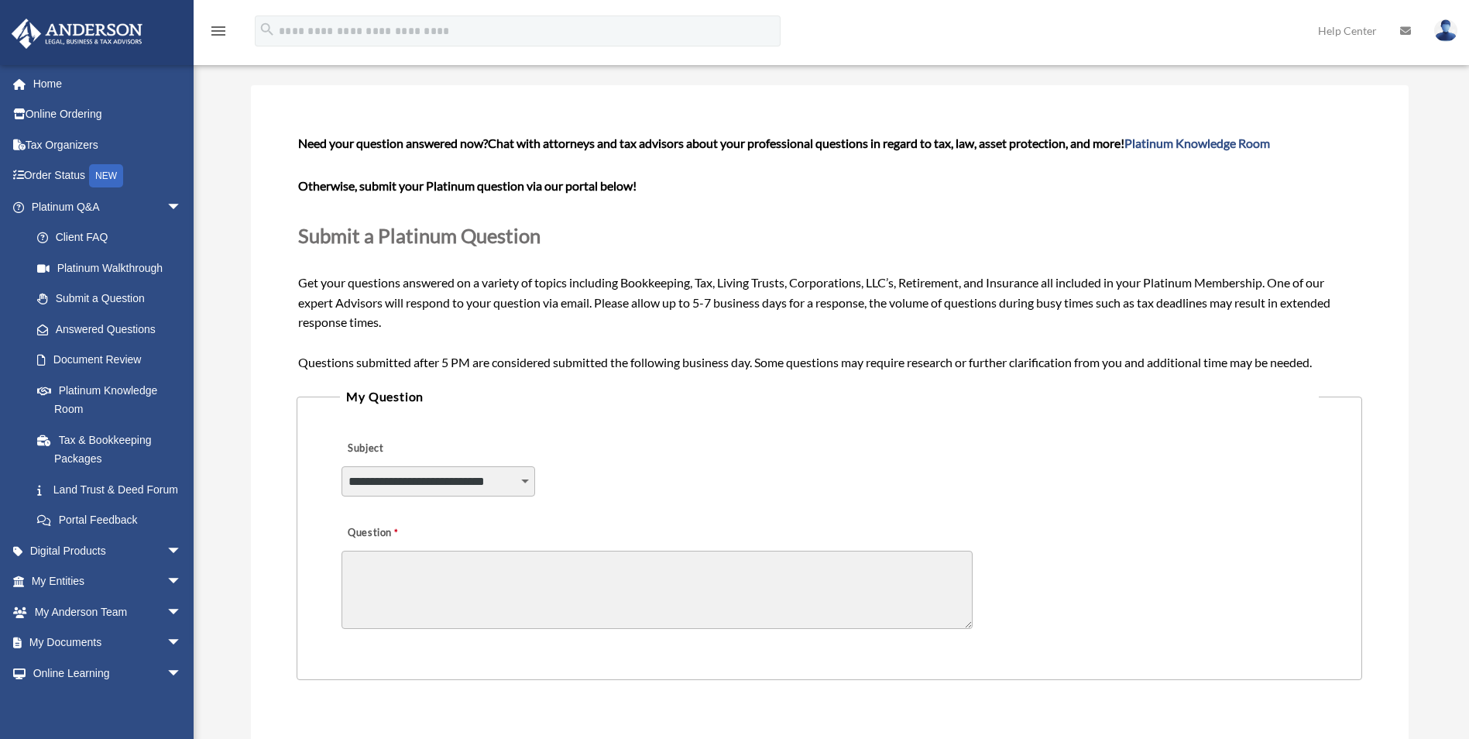
scroll to position [155, 0]
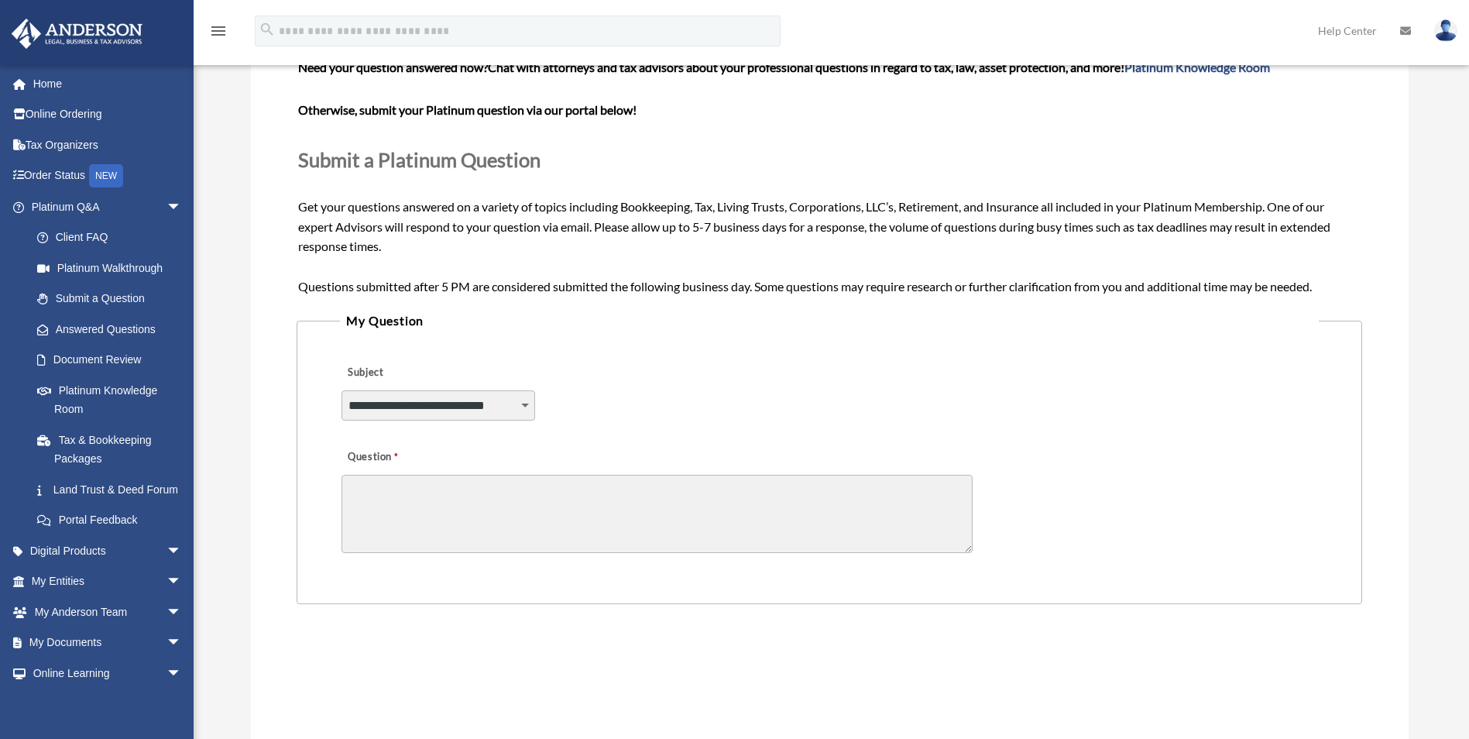
drag, startPoint x: 419, startPoint y: 475, endPoint x: 416, endPoint y: 484, distance: 9.1
click at [417, 482] on textarea "Question" at bounding box center [657, 514] width 631 height 78
click at [85, 536] on link "Portal Feedback" at bounding box center [114, 520] width 184 height 31
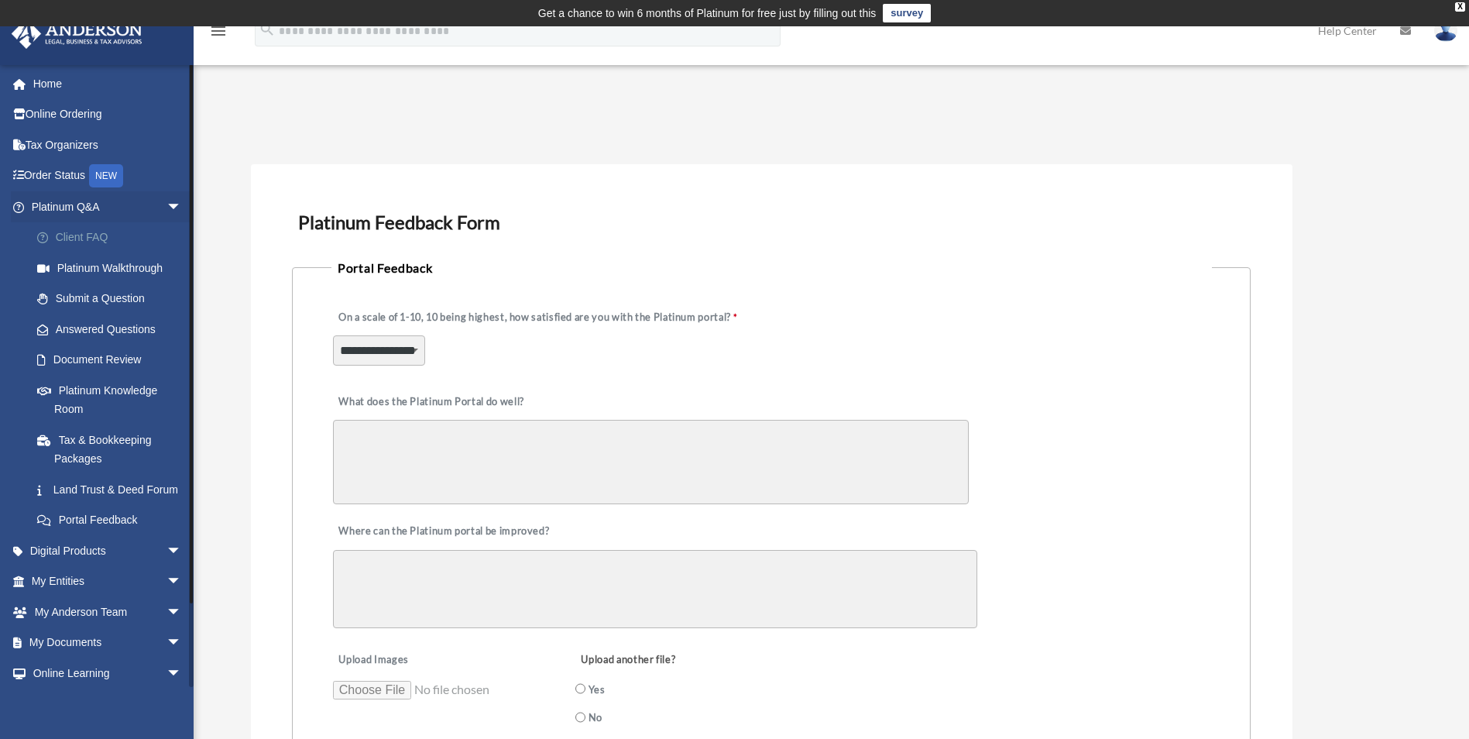
click at [111, 237] on link "Client FAQ" at bounding box center [114, 237] width 184 height 31
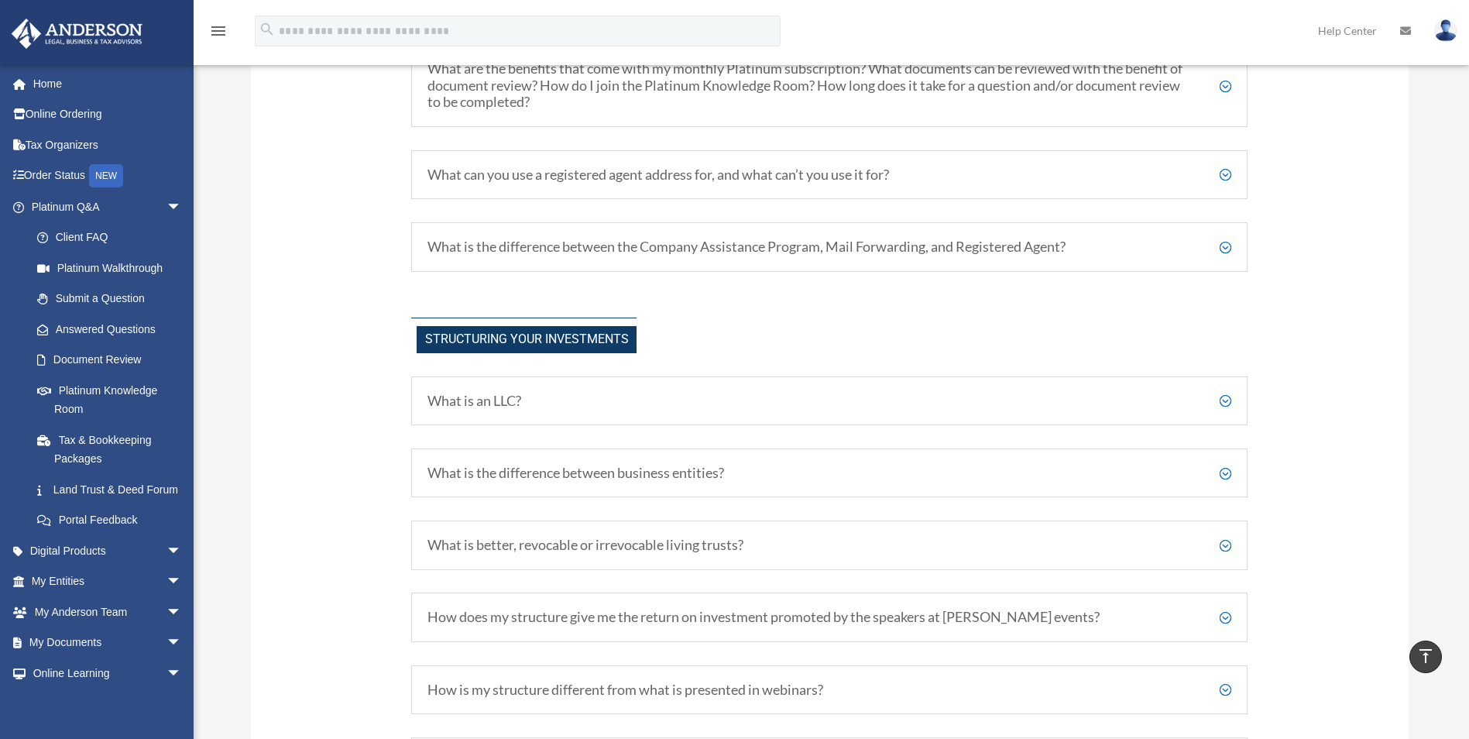
scroll to position [852, 0]
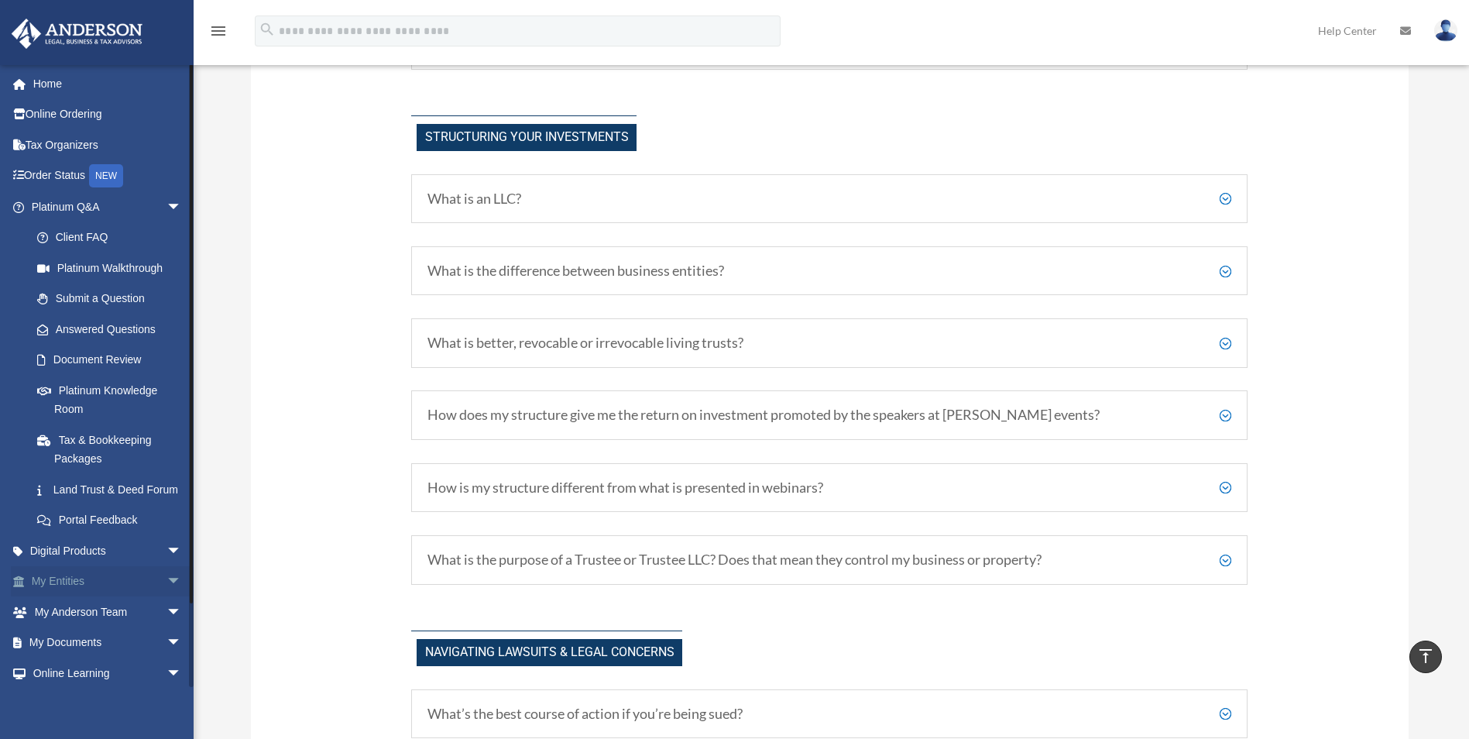
click at [167, 592] on span "arrow_drop_down" at bounding box center [182, 582] width 31 height 32
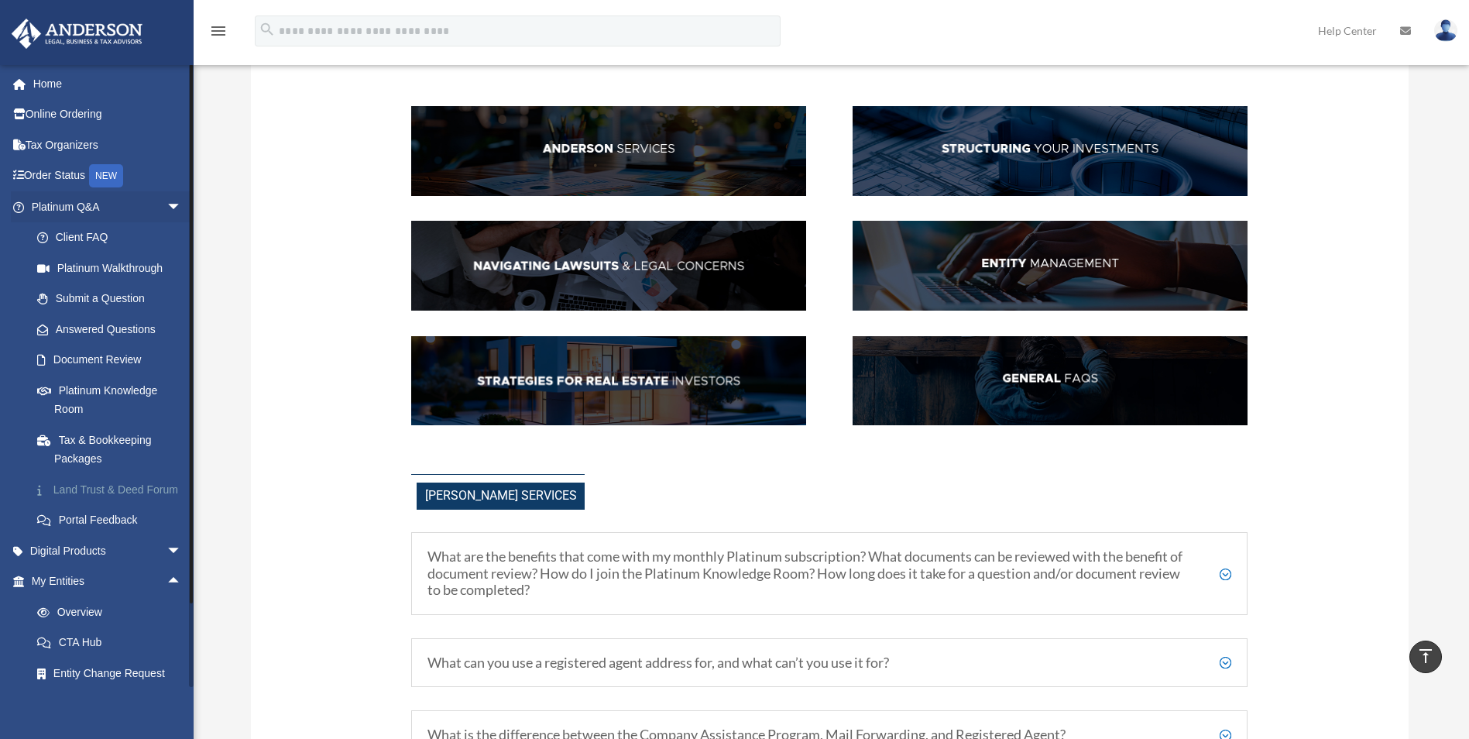
scroll to position [155, 0]
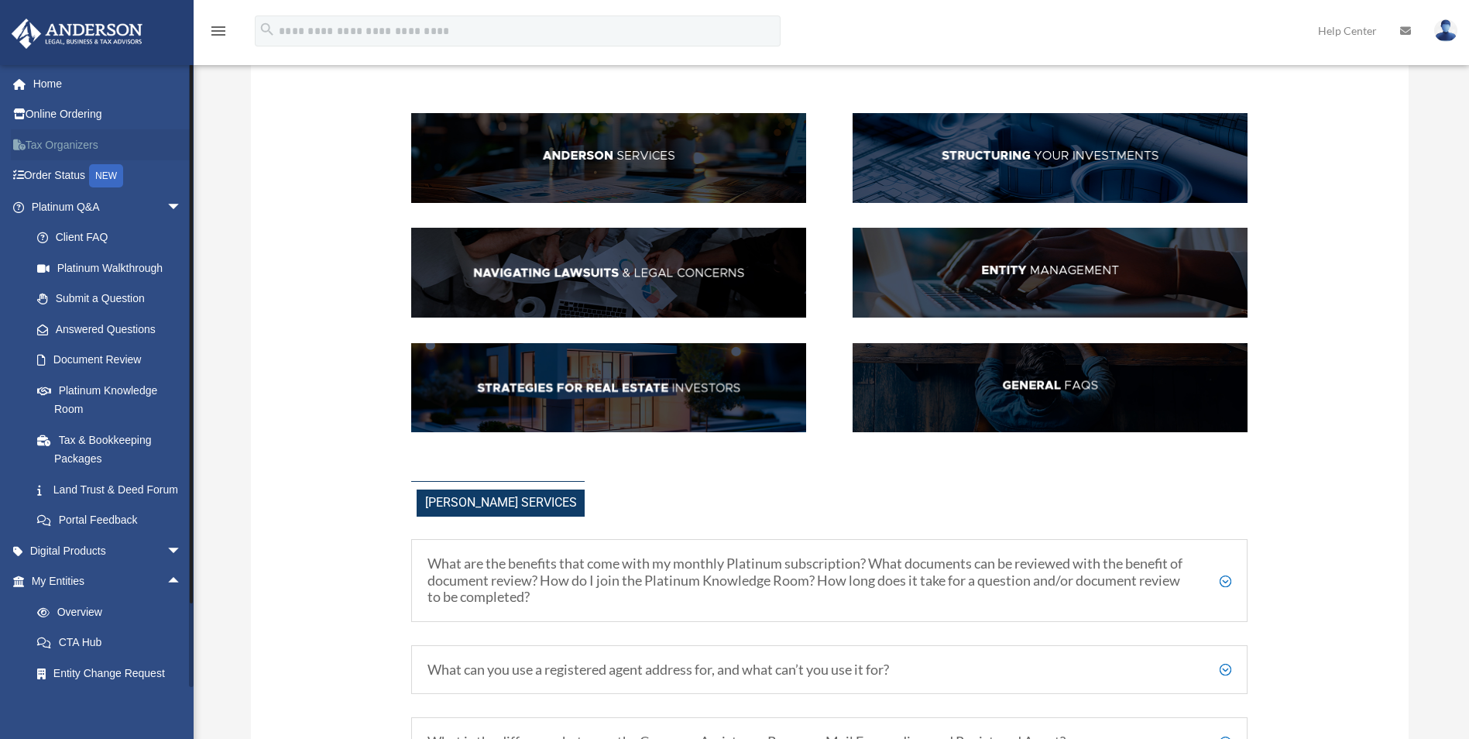
click at [72, 139] on link "Tax Organizers" at bounding box center [108, 144] width 194 height 31
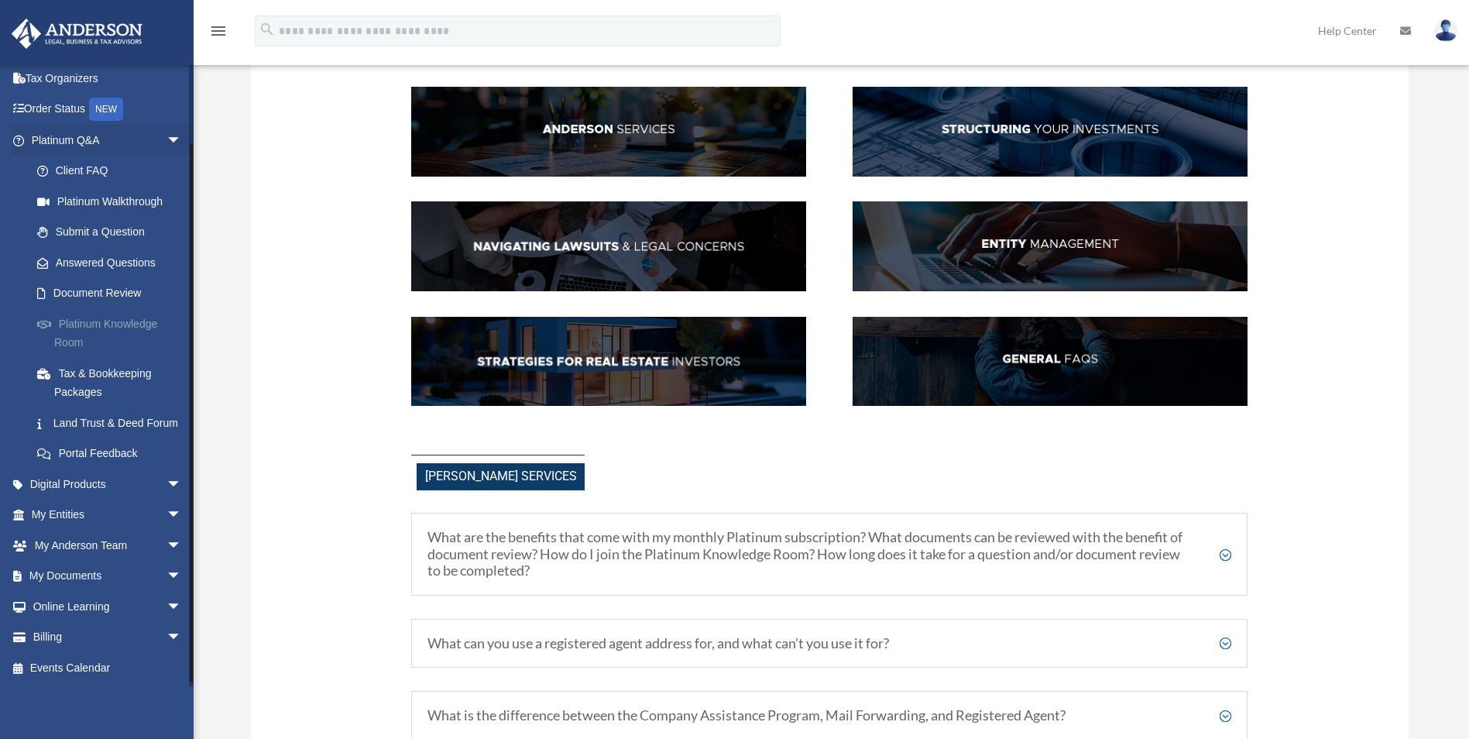
scroll to position [85, 0]
click at [127, 551] on link "My Anderson Team arrow_drop_down" at bounding box center [108, 545] width 194 height 31
click at [167, 547] on span "arrow_drop_down" at bounding box center [182, 546] width 31 height 32
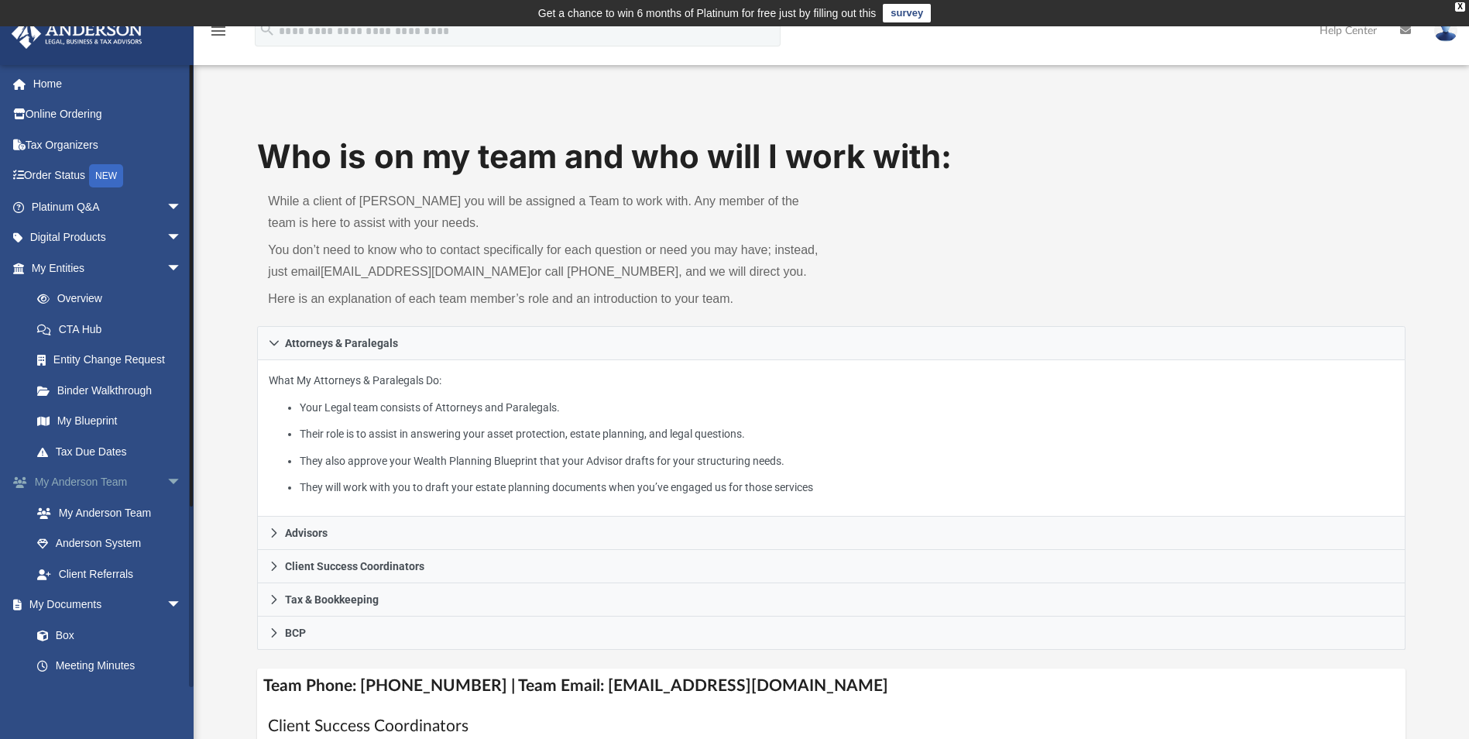
click at [167, 479] on span "arrow_drop_down" at bounding box center [182, 483] width 31 height 32
click at [167, 475] on span "arrow_drop_up" at bounding box center [182, 483] width 31 height 32
click at [154, 506] on link "My Anderson Team" at bounding box center [114, 512] width 184 height 31
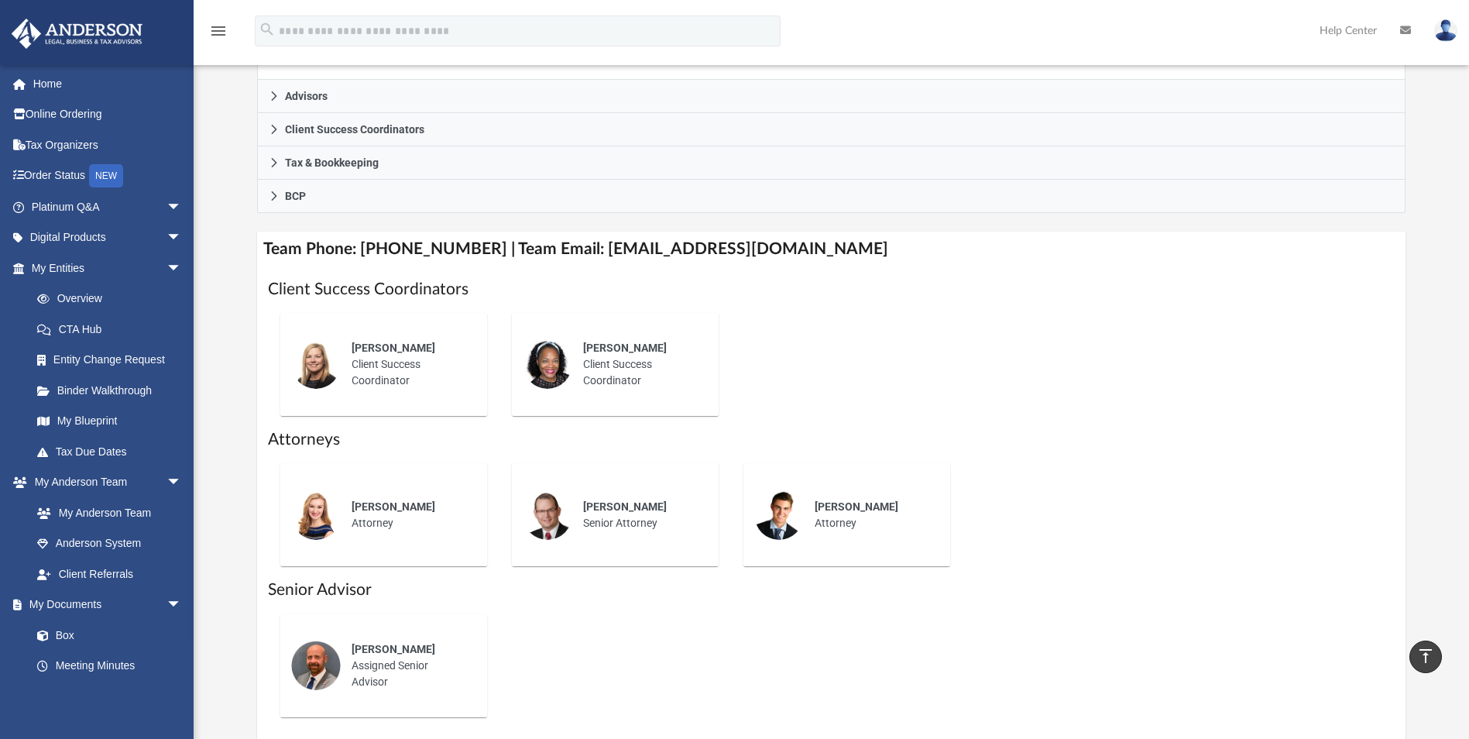
scroll to position [541, 0]
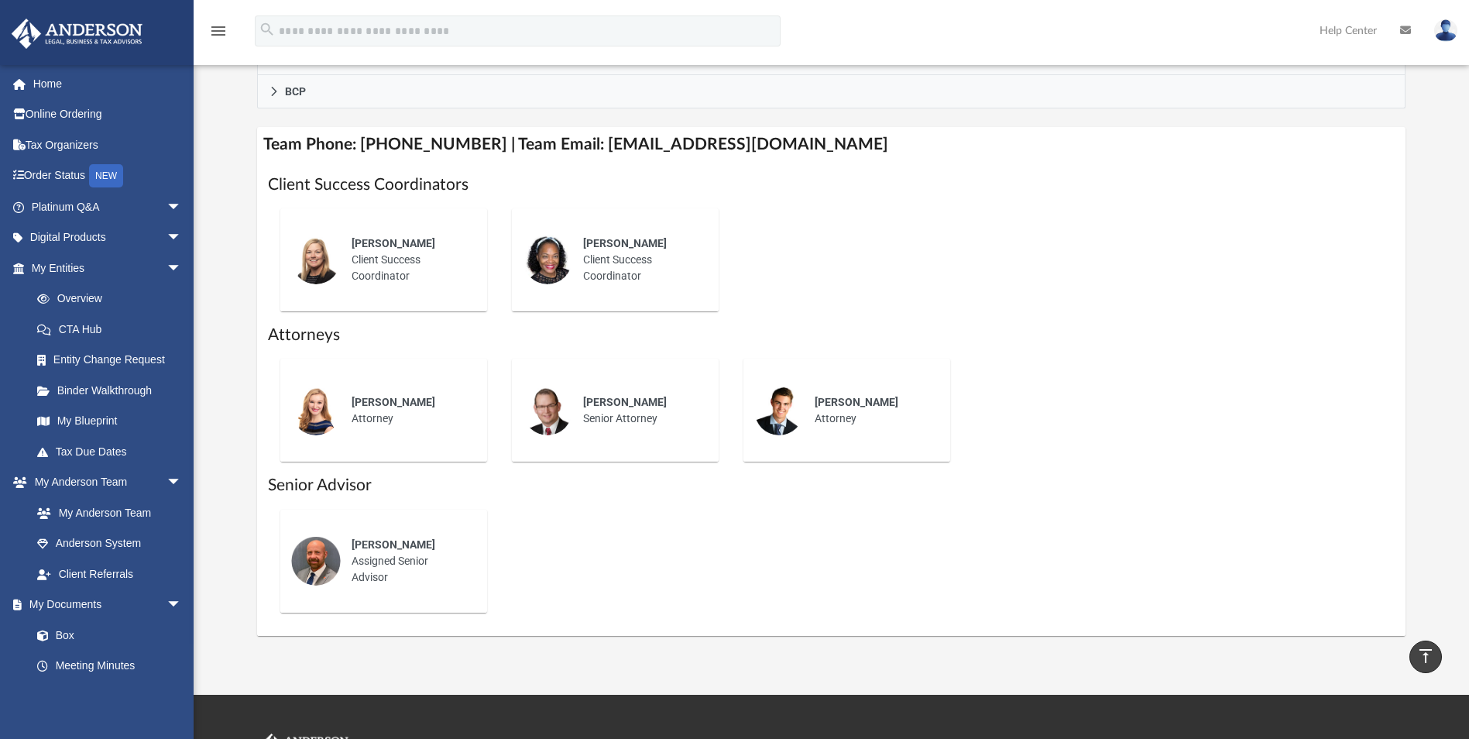
drag, startPoint x: 259, startPoint y: 166, endPoint x: 874, endPoint y: 534, distance: 717.2
click at [875, 534] on div "Who is on my team and who will I work with: While a client of Anderson you will…" at bounding box center [831, 114] width 1275 height 1043
drag, startPoint x: 874, startPoint y: 534, endPoint x: 850, endPoint y: 531, distance: 24.1
click at [853, 530] on div "Michael Hackler Assigned Senior Advisor" at bounding box center [831, 561] width 1126 height 128
click at [850, 531] on div "Michael Hackler Assigned Senior Advisor" at bounding box center [831, 561] width 1126 height 128
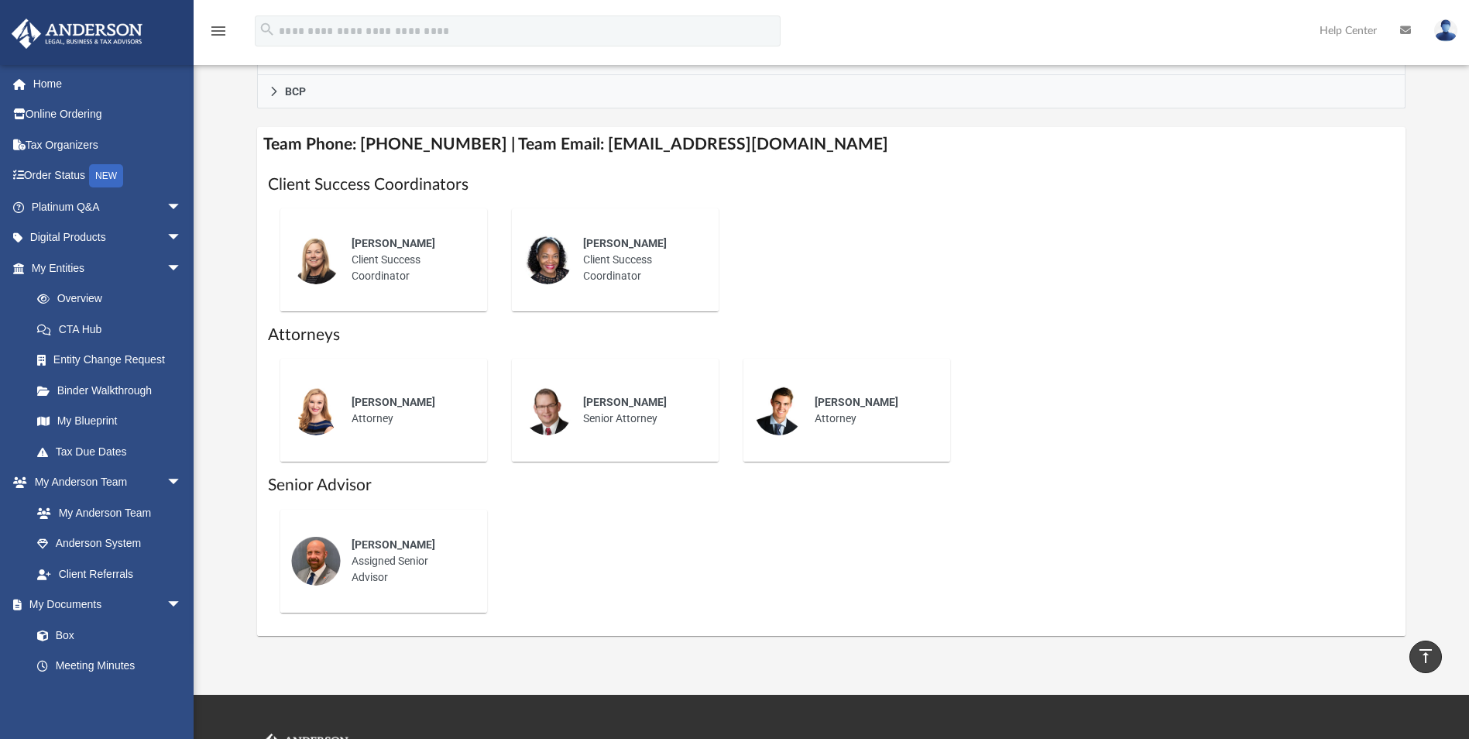
drag, startPoint x: 667, startPoint y: 475, endPoint x: 664, endPoint y: 467, distance: 8.1
click at [666, 472] on div "Jason Zundel Senior Attorney" at bounding box center [616, 410] width 232 height 128
click at [802, 298] on div "Melissa Mcbride Client Success Coordinator Rose Goodman Client Success Coordina…" at bounding box center [831, 260] width 1126 height 128
click at [355, 144] on h4 "Team Phone: (725) 201-7545 | Team Email: myteam@andersonadvisors.com" at bounding box center [831, 144] width 1148 height 35
drag, startPoint x: 355, startPoint y: 144, endPoint x: 432, endPoint y: 166, distance: 79.7
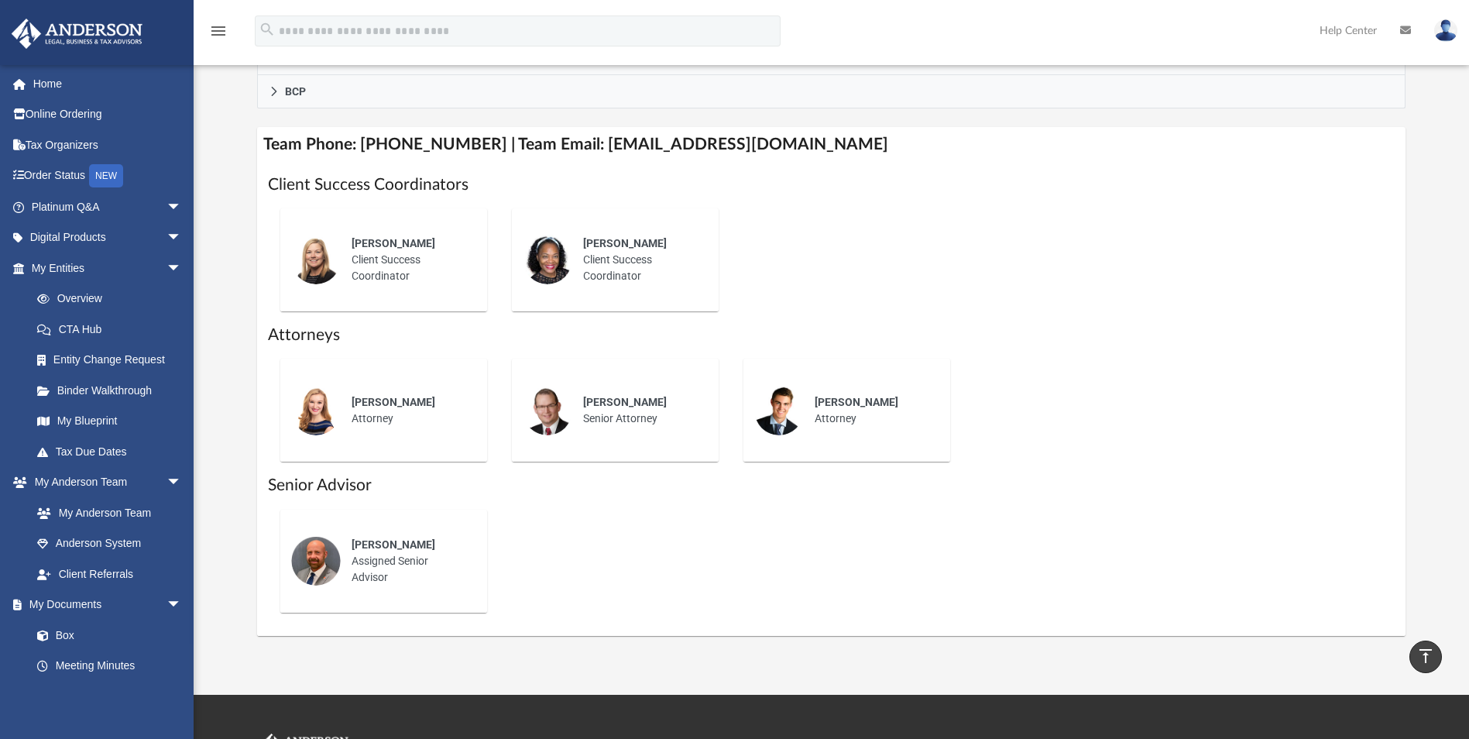
click at [432, 166] on div "Client Success Coordinators Melissa Mcbride Client Success Coordinator Rose Goo…" at bounding box center [831, 399] width 1148 height 473
click at [116, 418] on link "My Blueprint" at bounding box center [114, 421] width 184 height 31
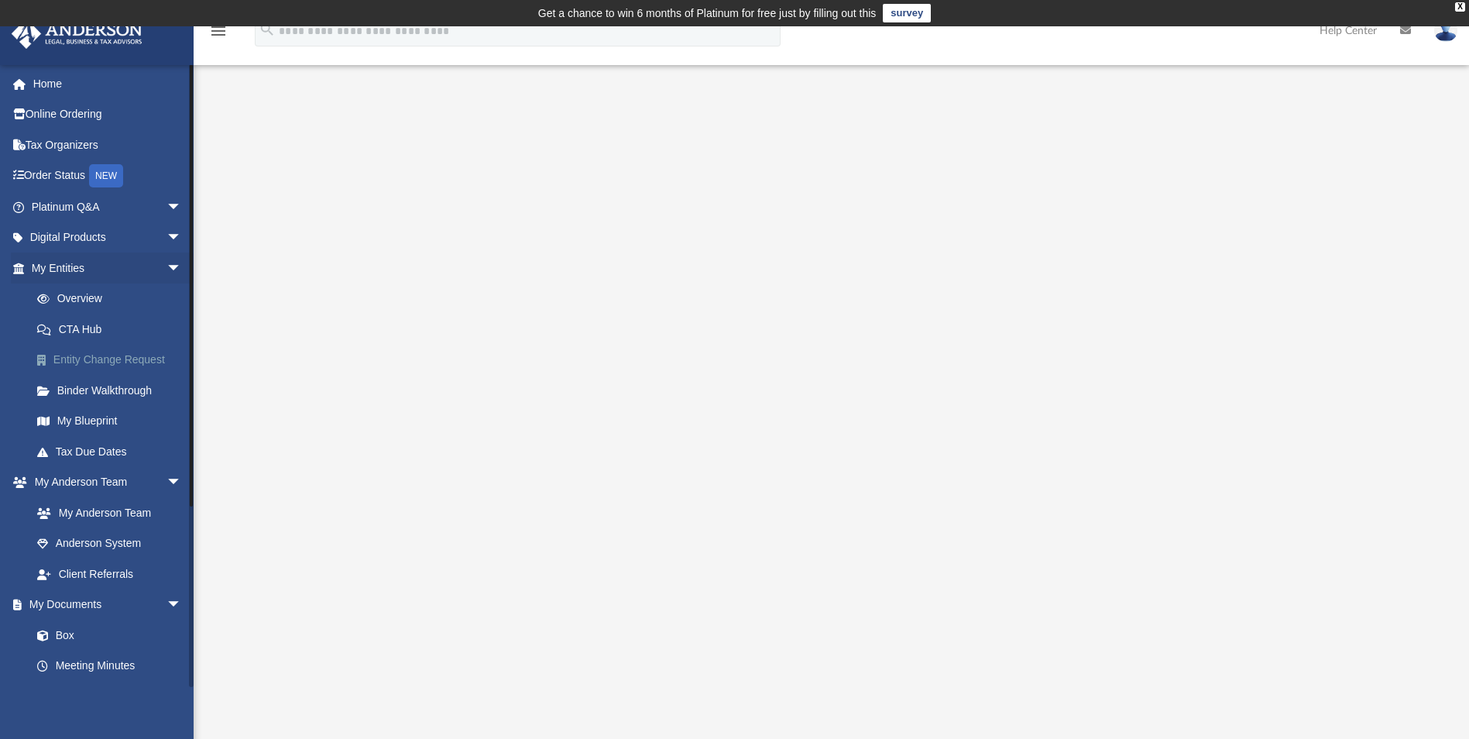
click at [152, 359] on link "Entity Change Request" at bounding box center [114, 360] width 184 height 31
click at [136, 391] on link "Binder Walkthrough" at bounding box center [114, 390] width 184 height 31
click at [108, 427] on link "My Blueprint" at bounding box center [114, 421] width 184 height 31
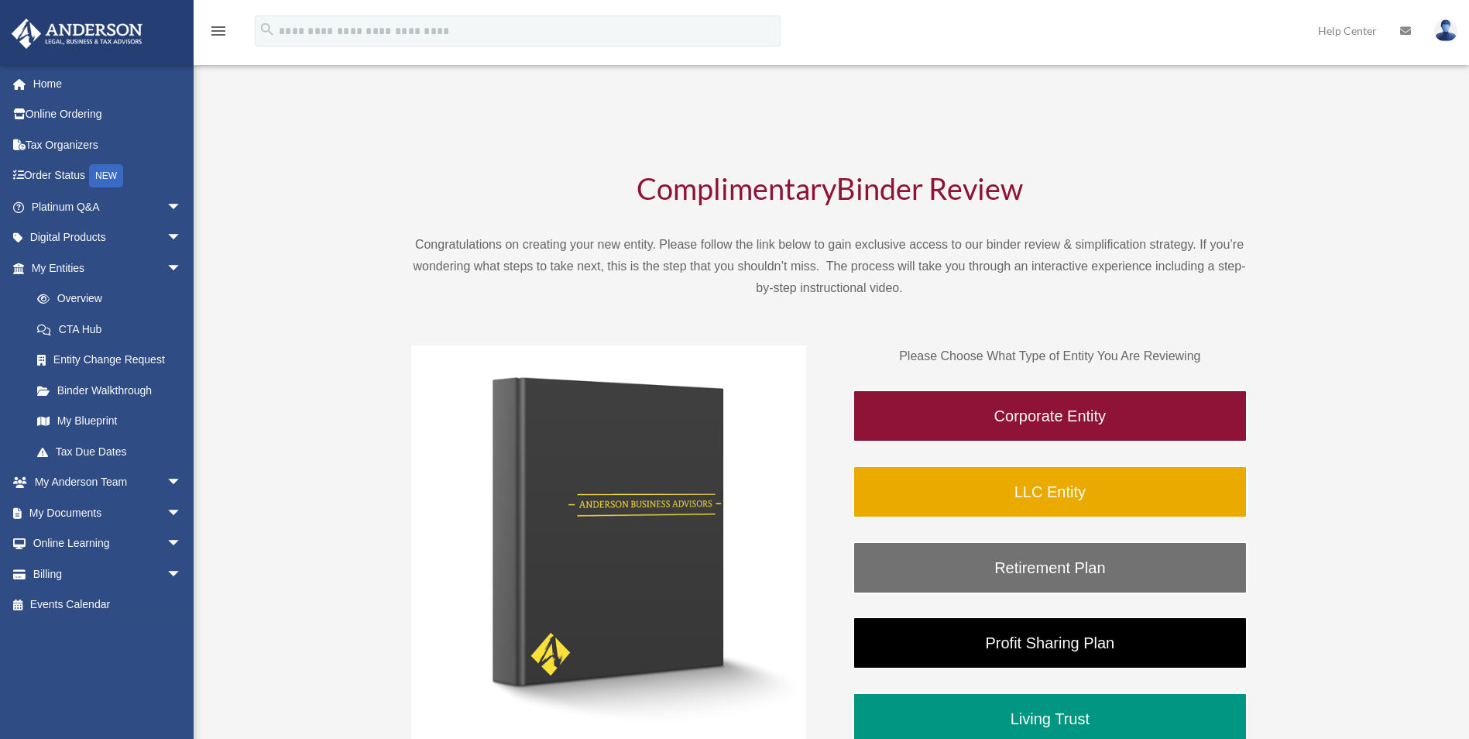
click at [82, 290] on link "Overview" at bounding box center [114, 298] width 184 height 31
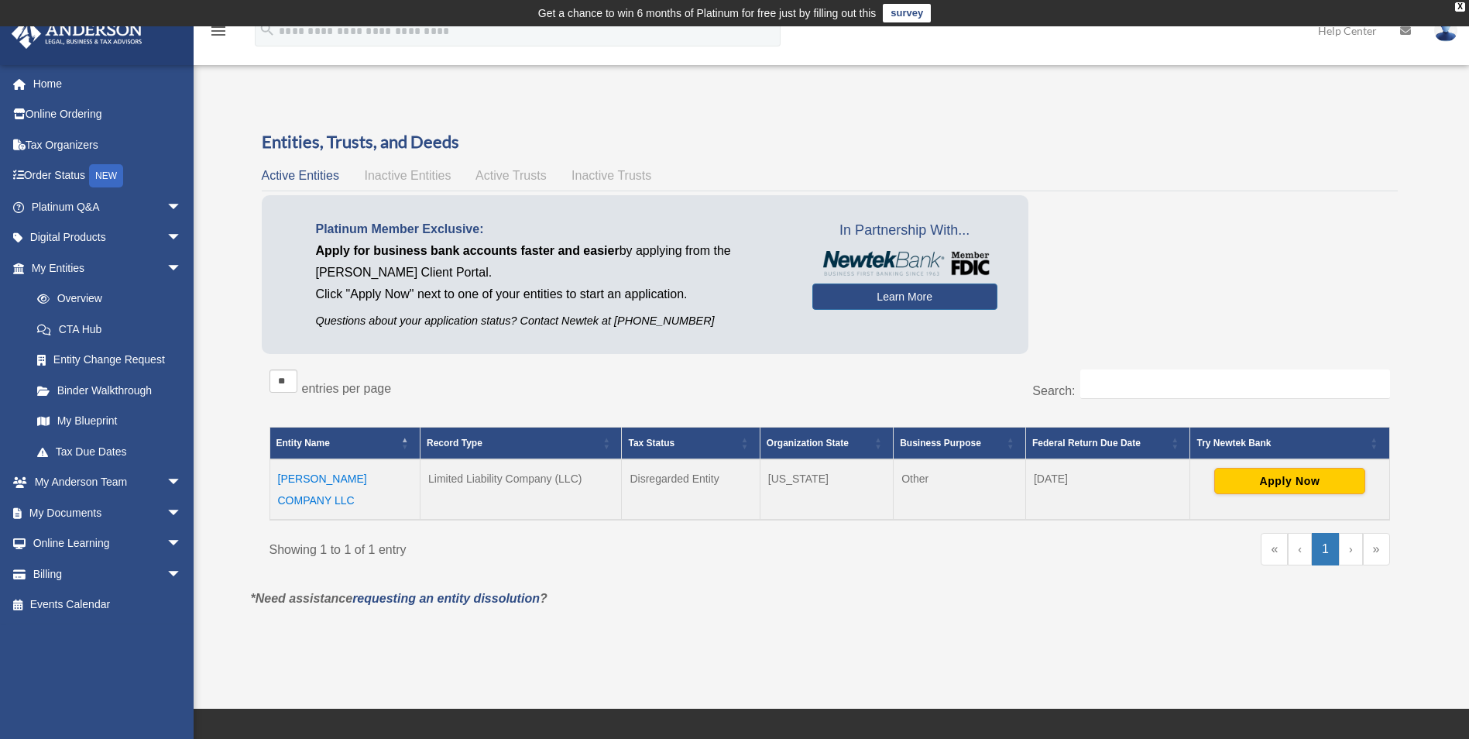
drag, startPoint x: 453, startPoint y: 379, endPoint x: 446, endPoint y: 384, distance: 8.4
click at [453, 380] on div "** ** ** *** entries per page" at bounding box center [543, 388] width 549 height 39
click at [64, 139] on link "Tax Organizers" at bounding box center [108, 144] width 194 height 31
click at [51, 121] on link "Online Ordering" at bounding box center [108, 114] width 194 height 31
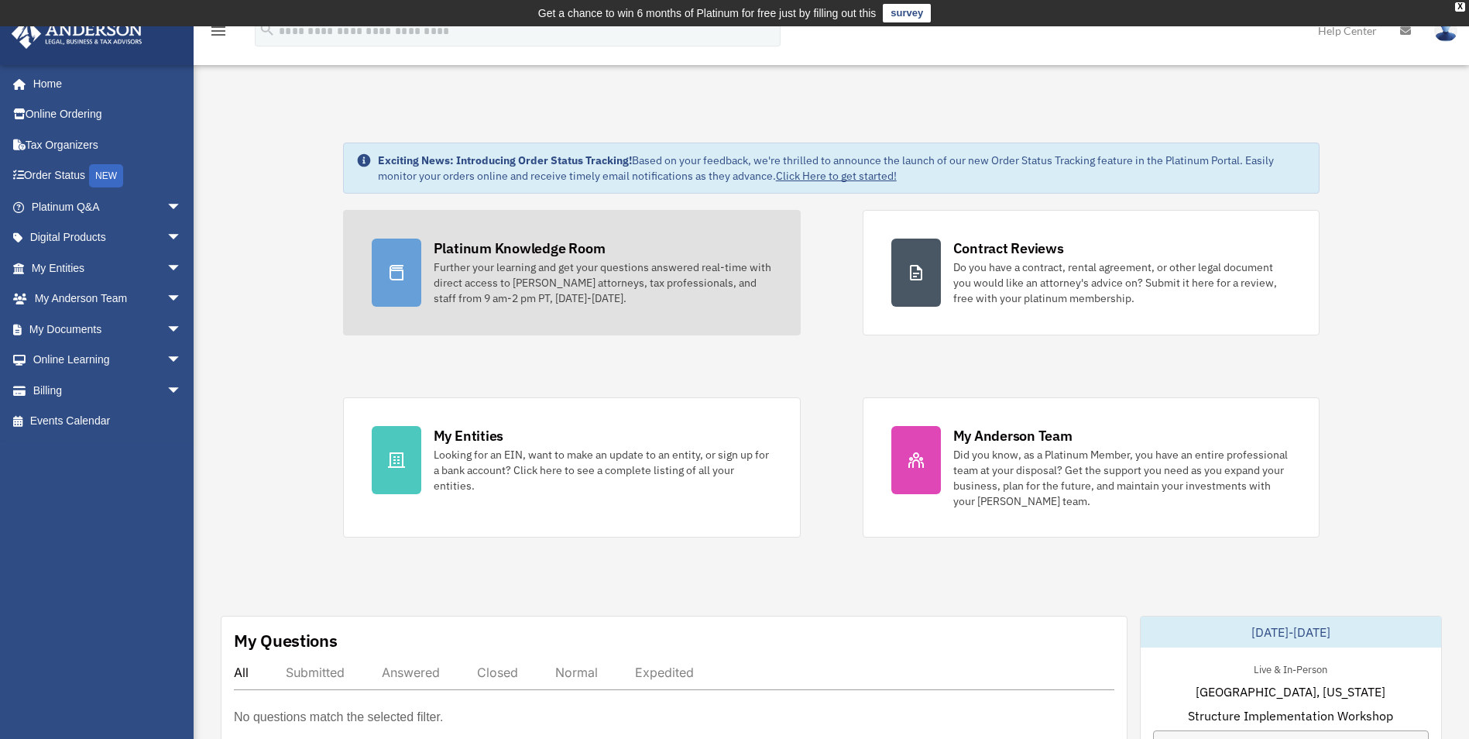
click at [527, 240] on div "Platinum Knowledge Room" at bounding box center [520, 248] width 172 height 19
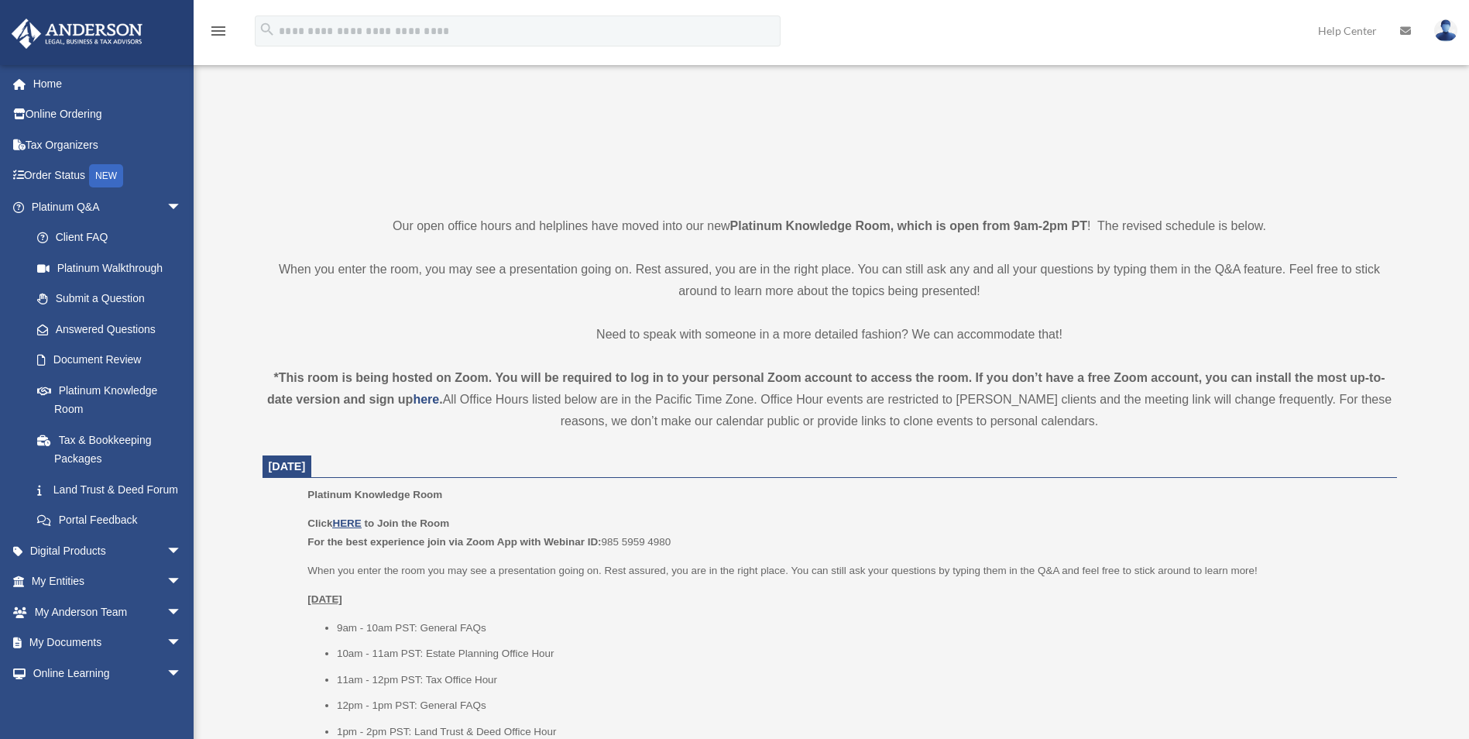
scroll to position [566, 0]
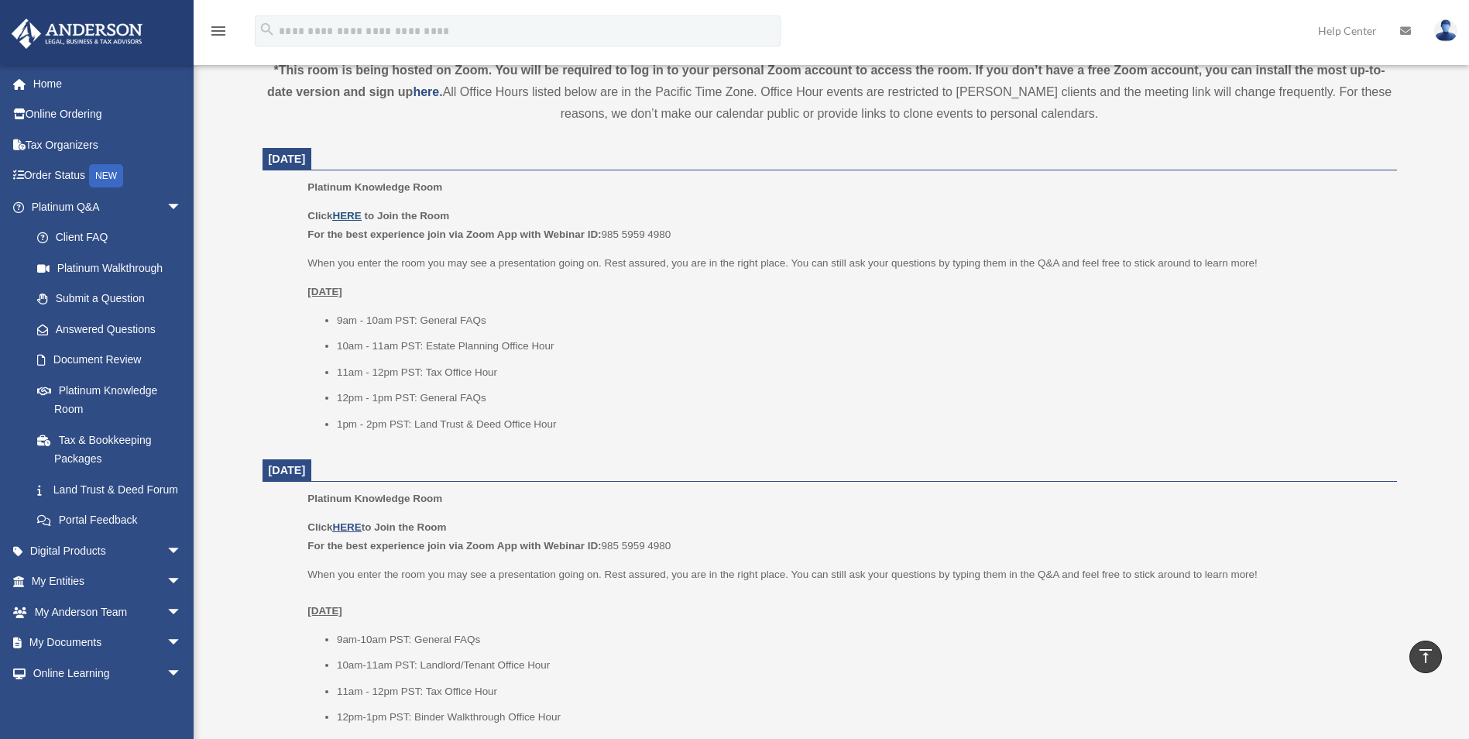
click at [342, 214] on u "HERE" at bounding box center [346, 216] width 29 height 12
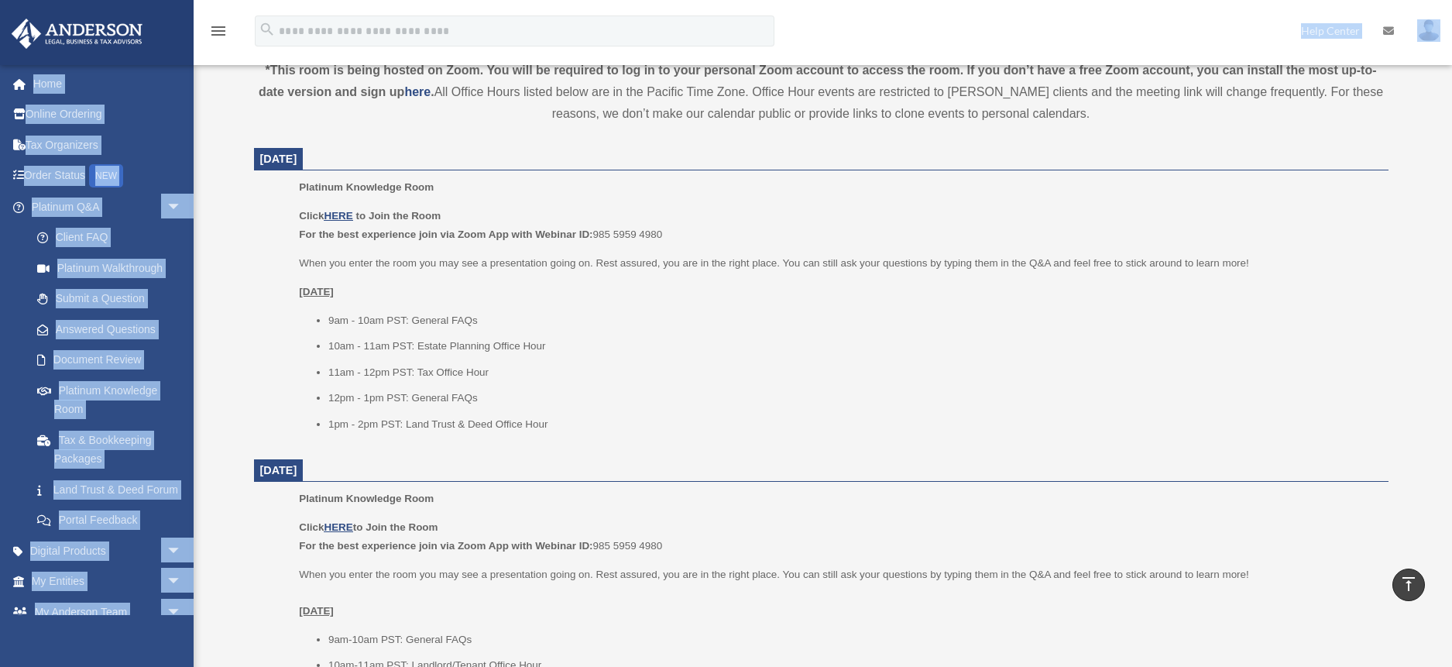
drag, startPoint x: 816, startPoint y: 13, endPoint x: 832, endPoint y: -44, distance: 59.4
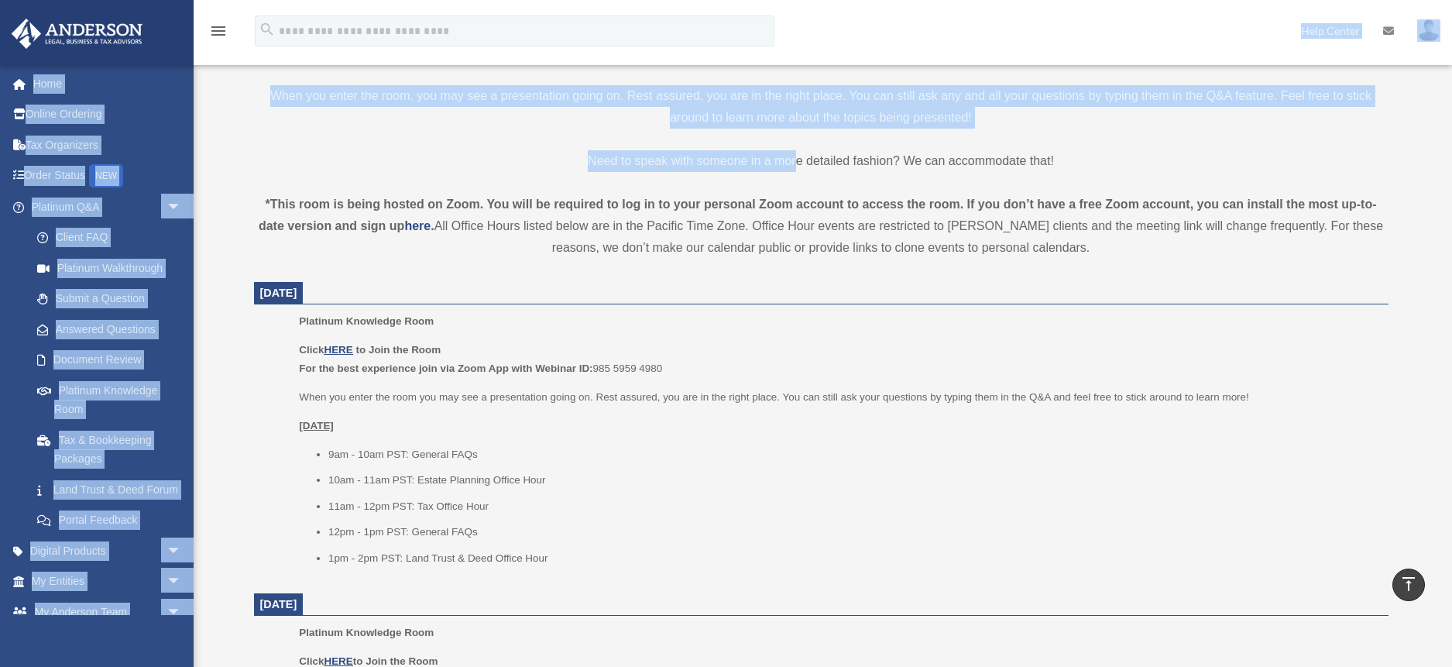
scroll to position [301, 0]
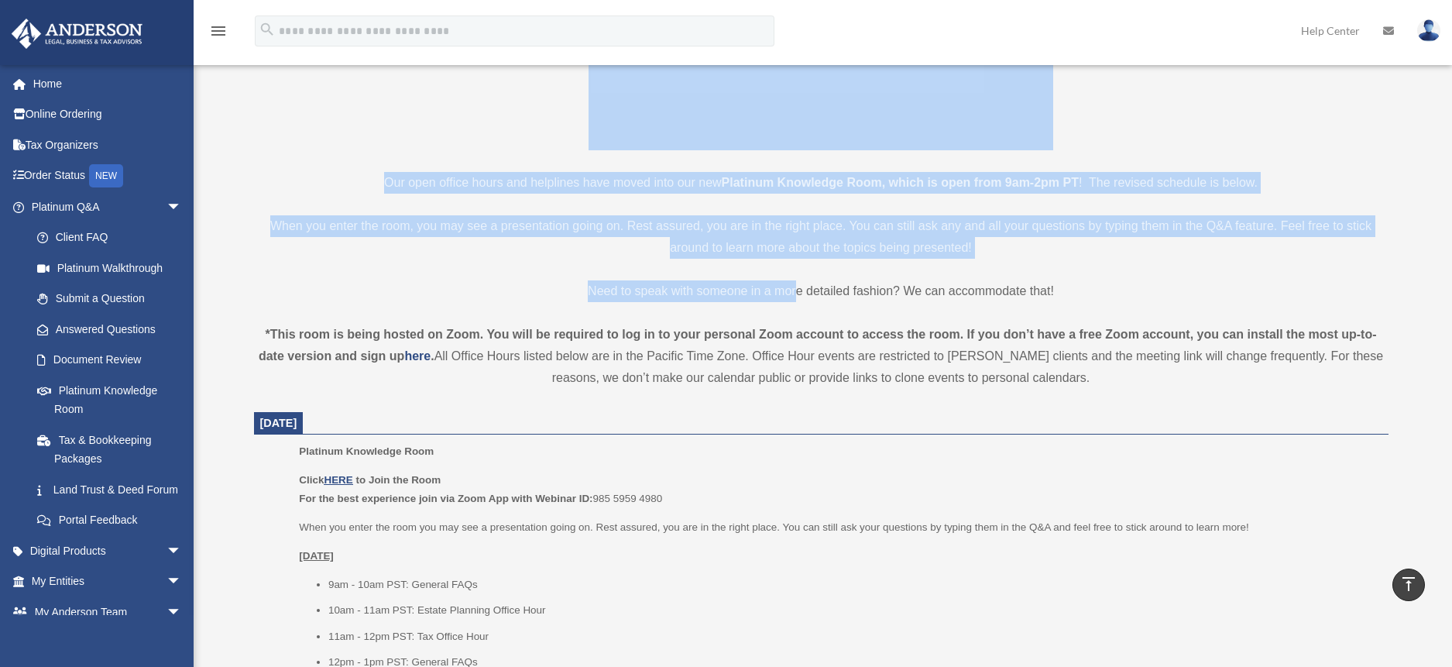
drag, startPoint x: 832, startPoint y: -44, endPoint x: 805, endPoint y: -44, distance: 27.1
